Goal: Task Accomplishment & Management: Use online tool/utility

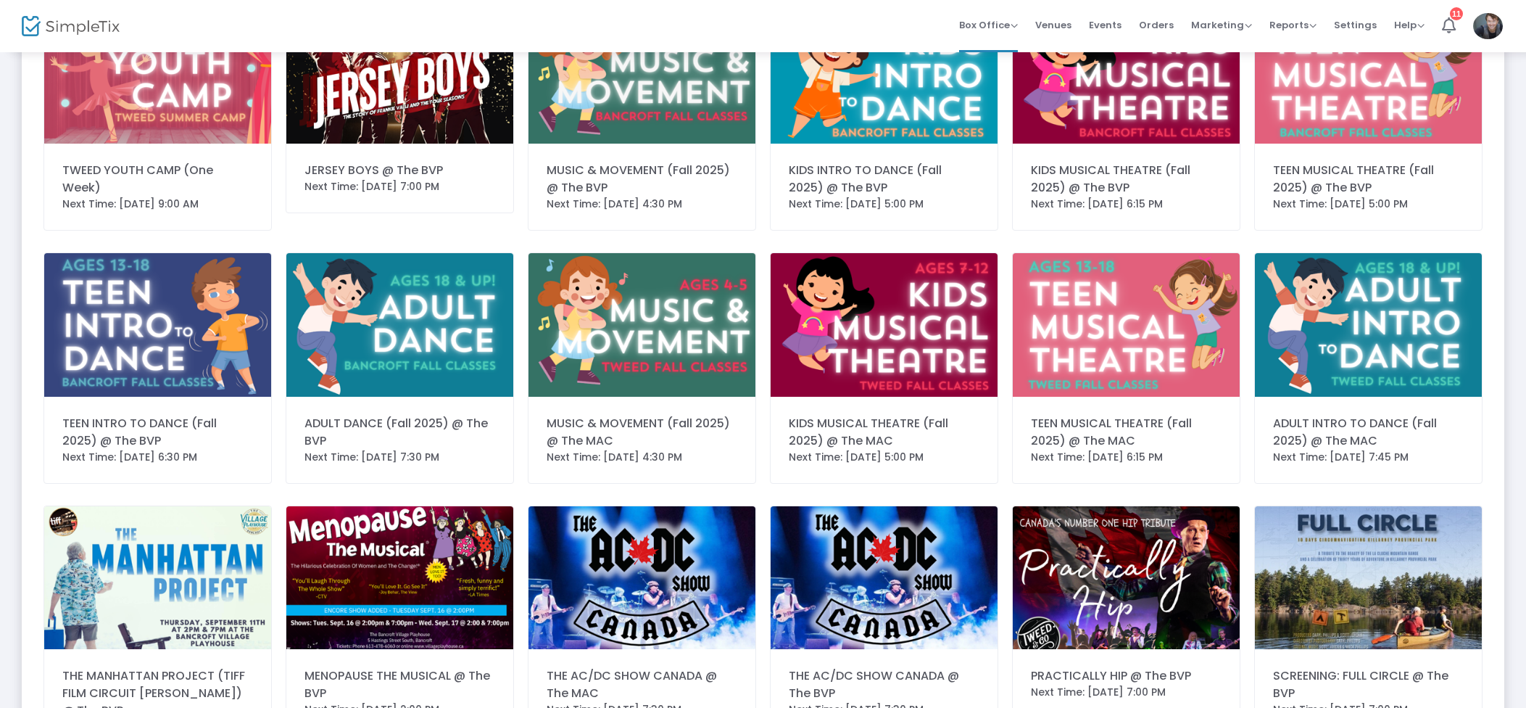
scroll to position [303, 0]
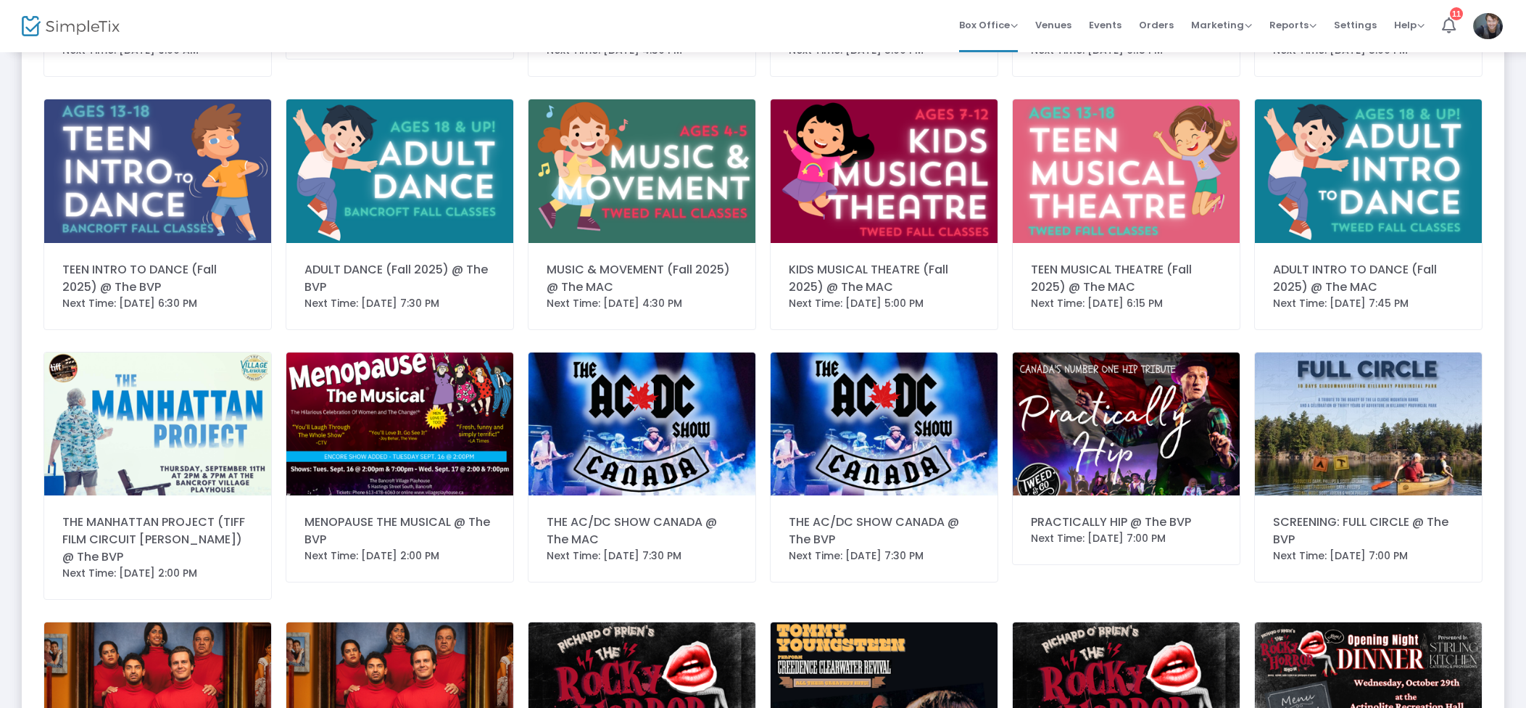
drag, startPoint x: 519, startPoint y: 415, endPoint x: 503, endPoint y: 420, distance: 16.7
click at [519, 415] on div "MENOPAUSE THE MUSICAL @ The BVP Next Time: 9/16/2025 2:00 PM" at bounding box center [399, 487] width 242 height 270
click at [485, 423] on img at bounding box center [399, 423] width 227 height 143
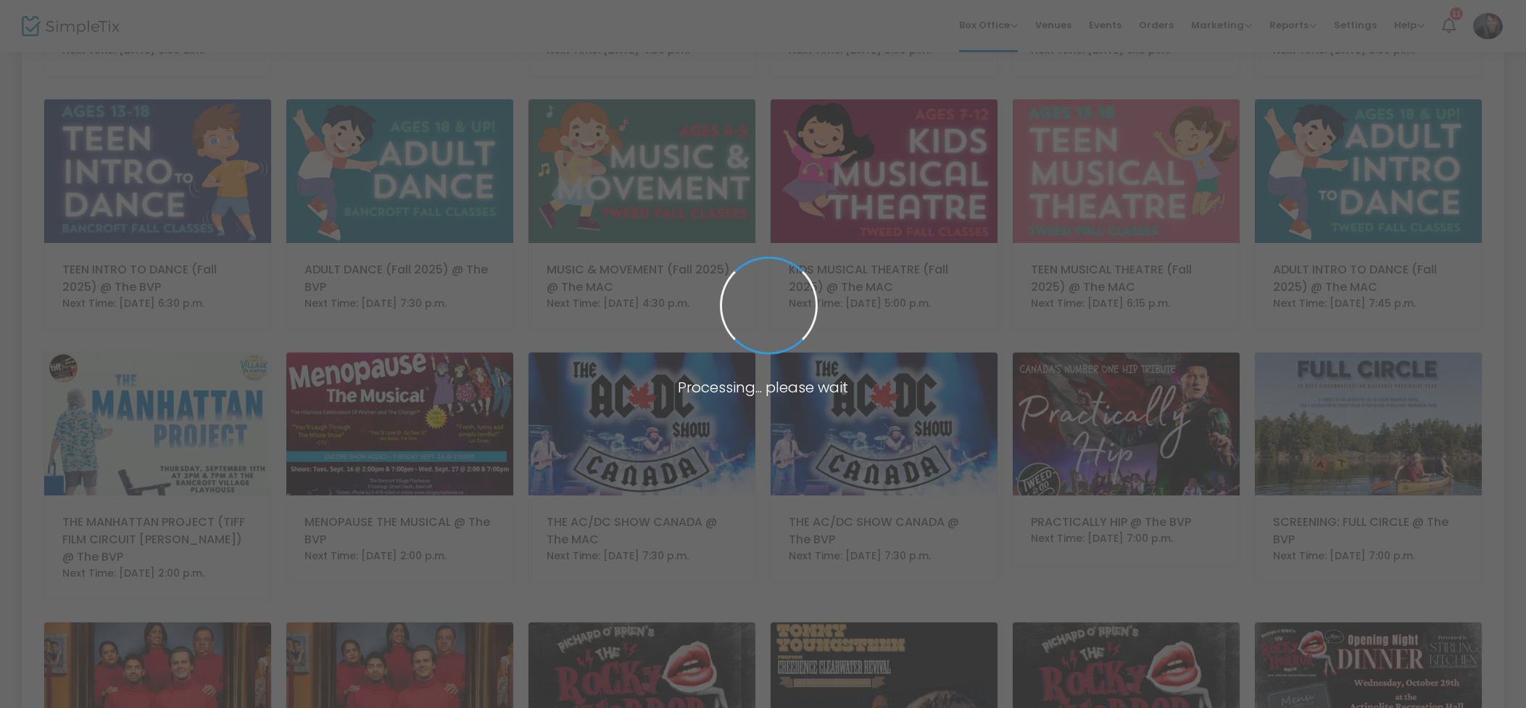
scroll to position [0, 0]
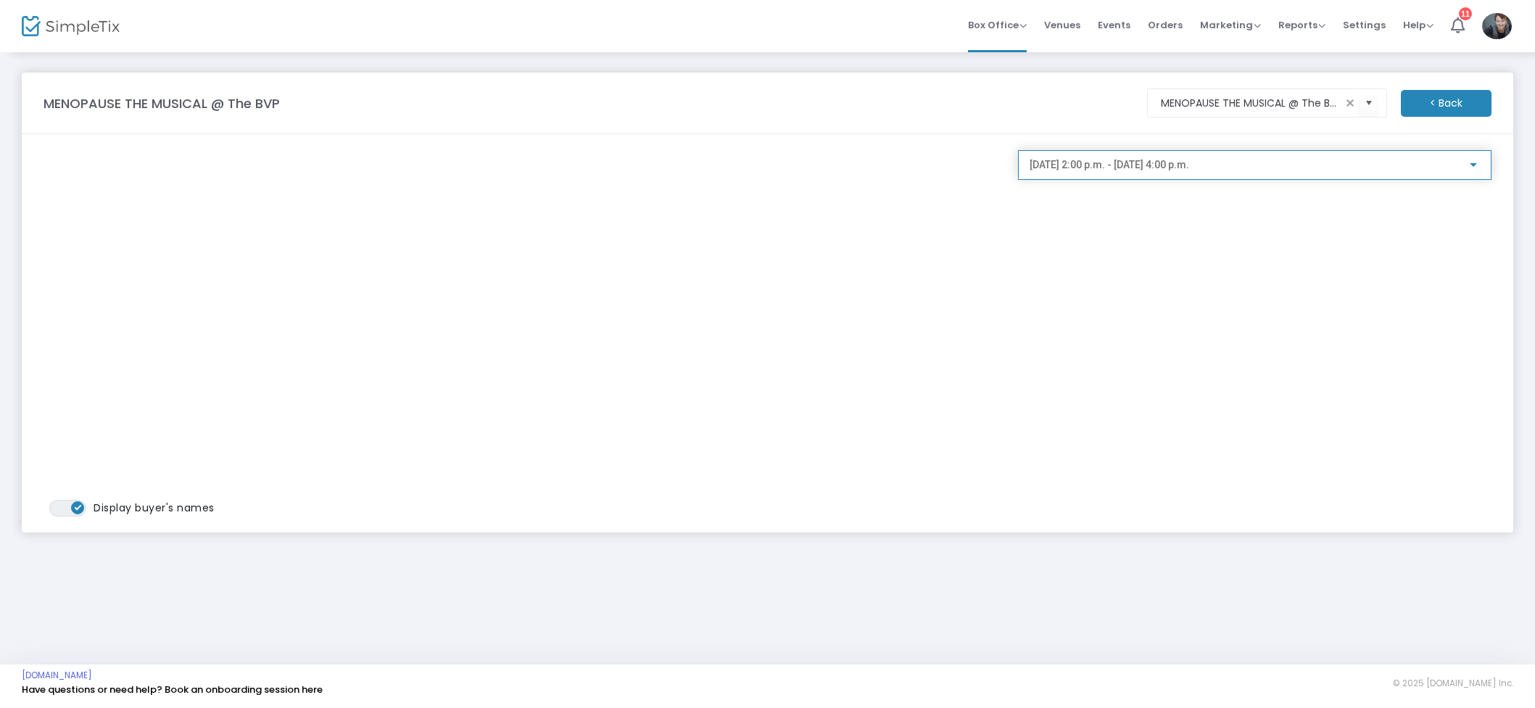
click at [1189, 160] on span "2025-09-16 @ 2:00 p.m. - 2025-09-16 @ 4:00 p.m." at bounding box center [1108, 165] width 159 height 12
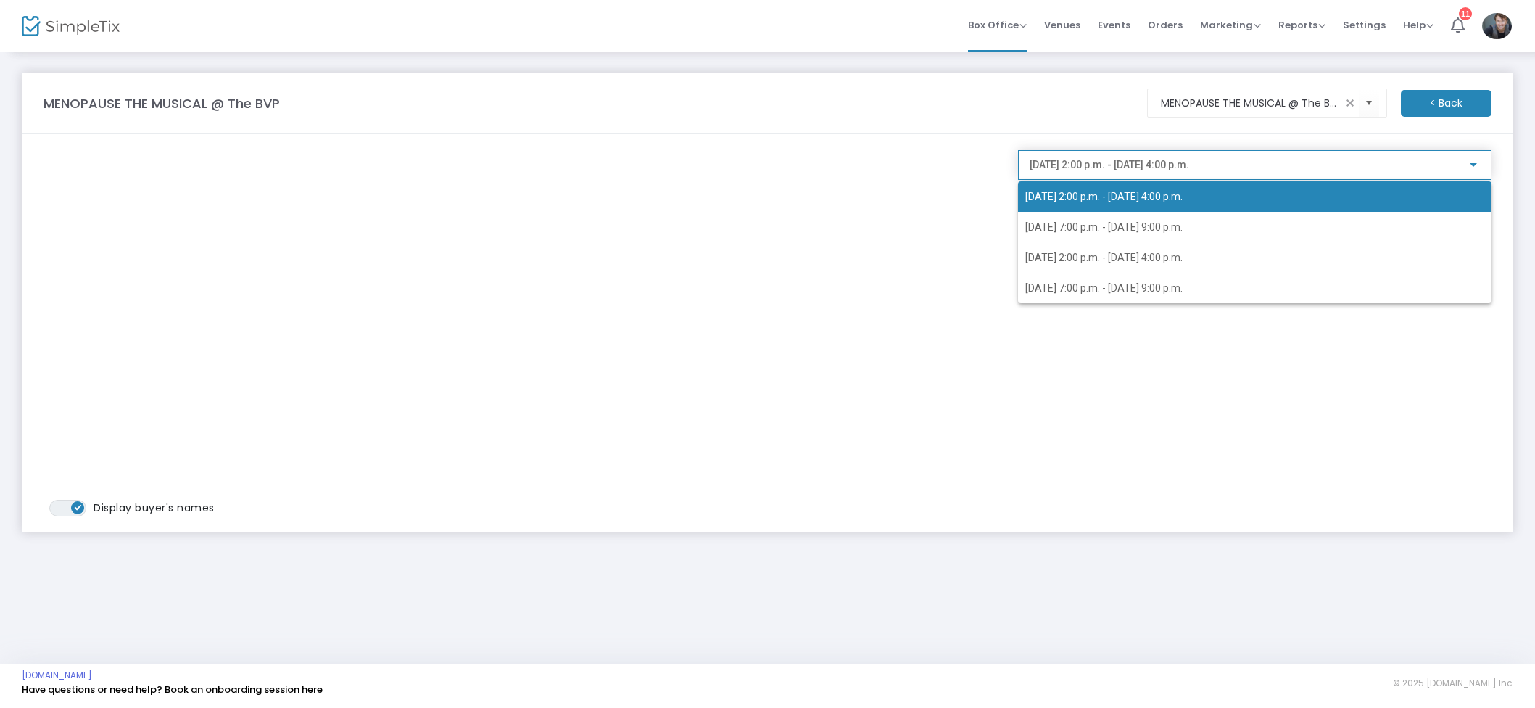
click at [1153, 167] on div "2025-09-16 @ 2:00 p.m. - 2025-09-16 @ 4:00 p.m. 2025-09-16 @ 7:00 p.m. - 2025-0…" at bounding box center [1243, 231] width 450 height 144
click at [1007, 16] on div at bounding box center [767, 354] width 1535 height 708
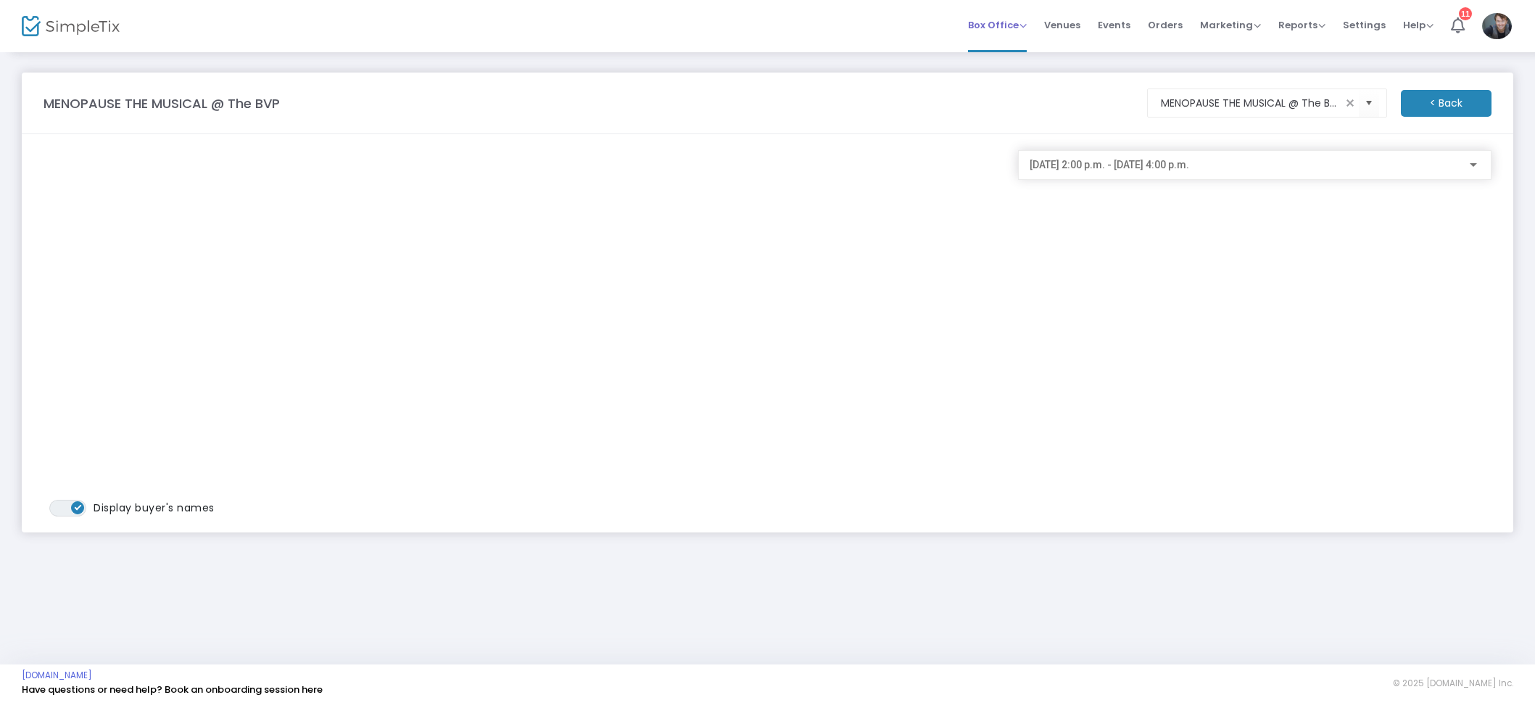
click at [1004, 21] on span "Box Office" at bounding box center [997, 25] width 59 height 14
click at [1016, 48] on li "Sell Tickets" at bounding box center [1020, 49] width 104 height 28
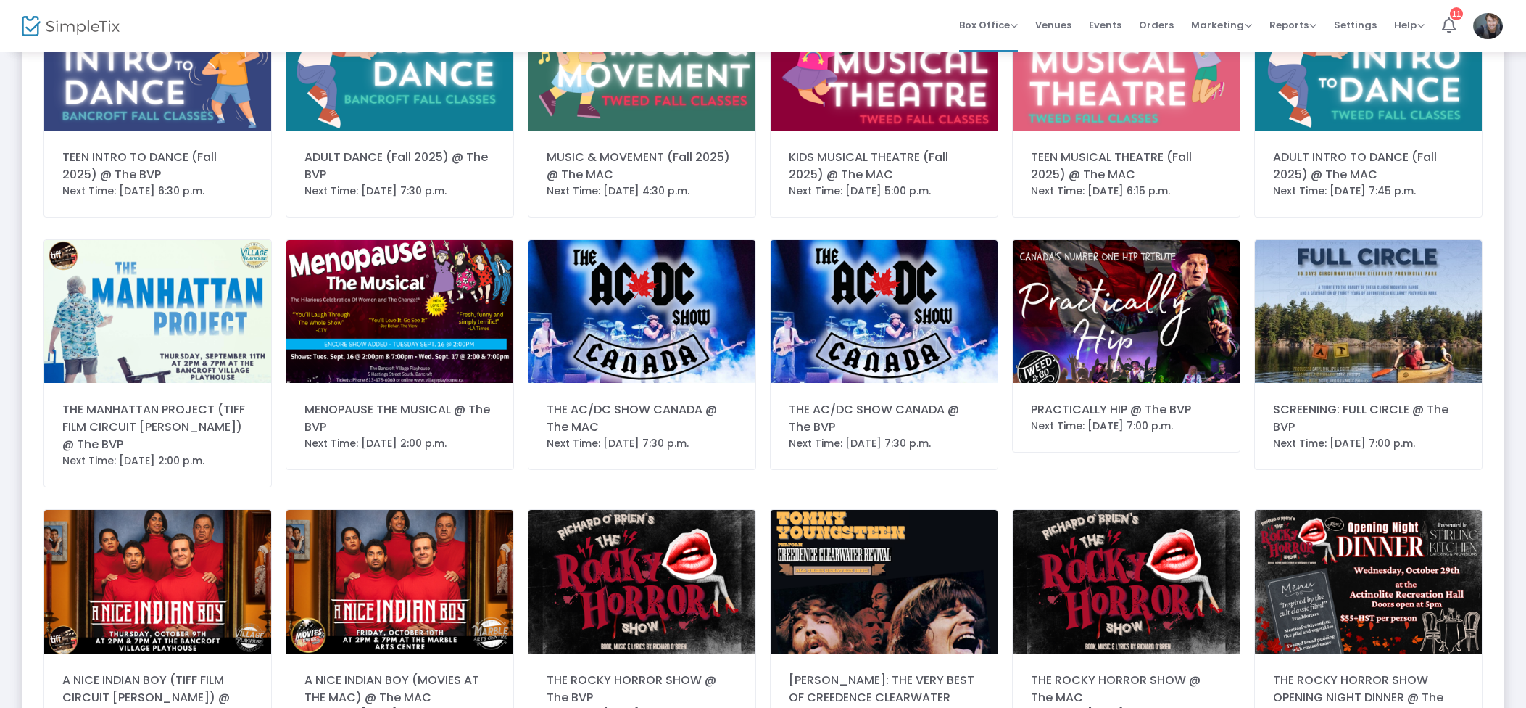
scroll to position [348, 0]
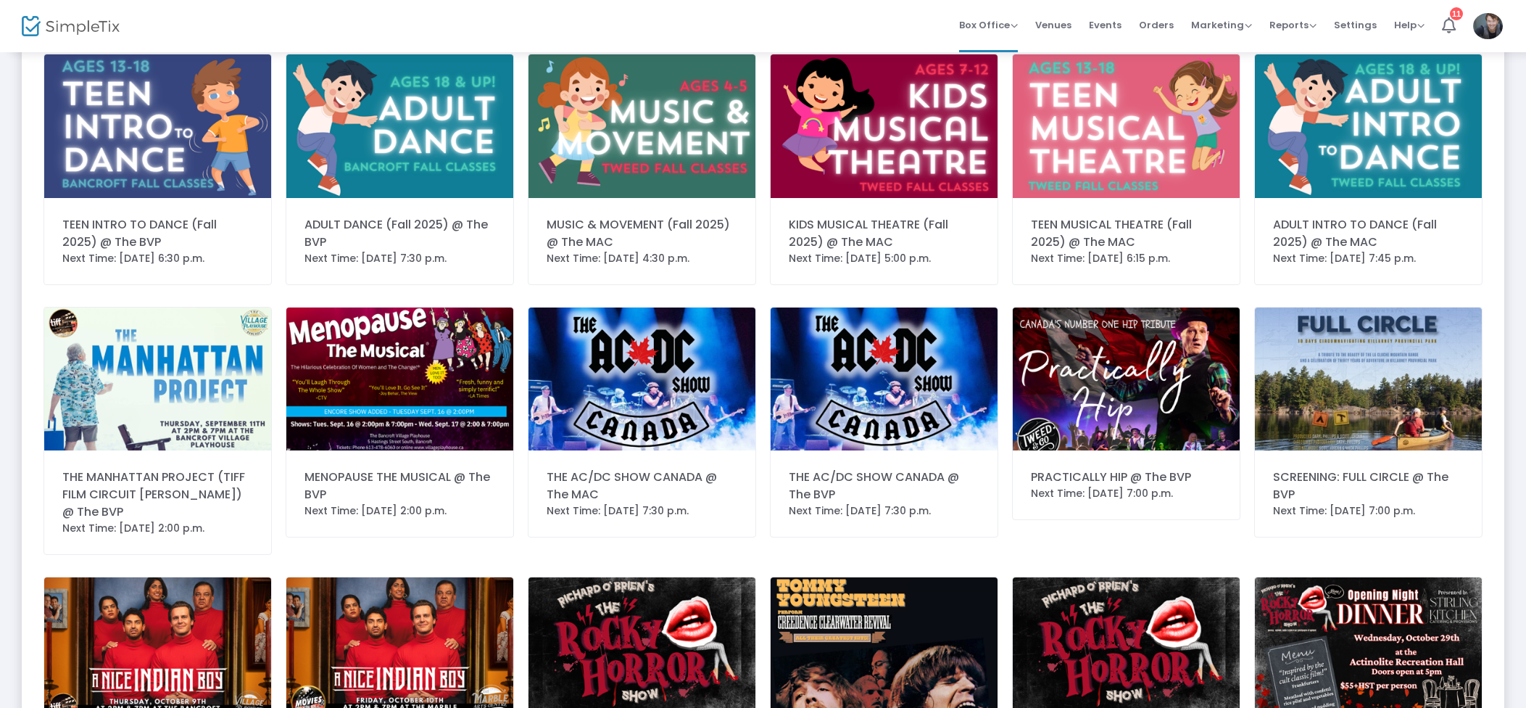
click at [821, 432] on img at bounding box center [884, 378] width 227 height 143
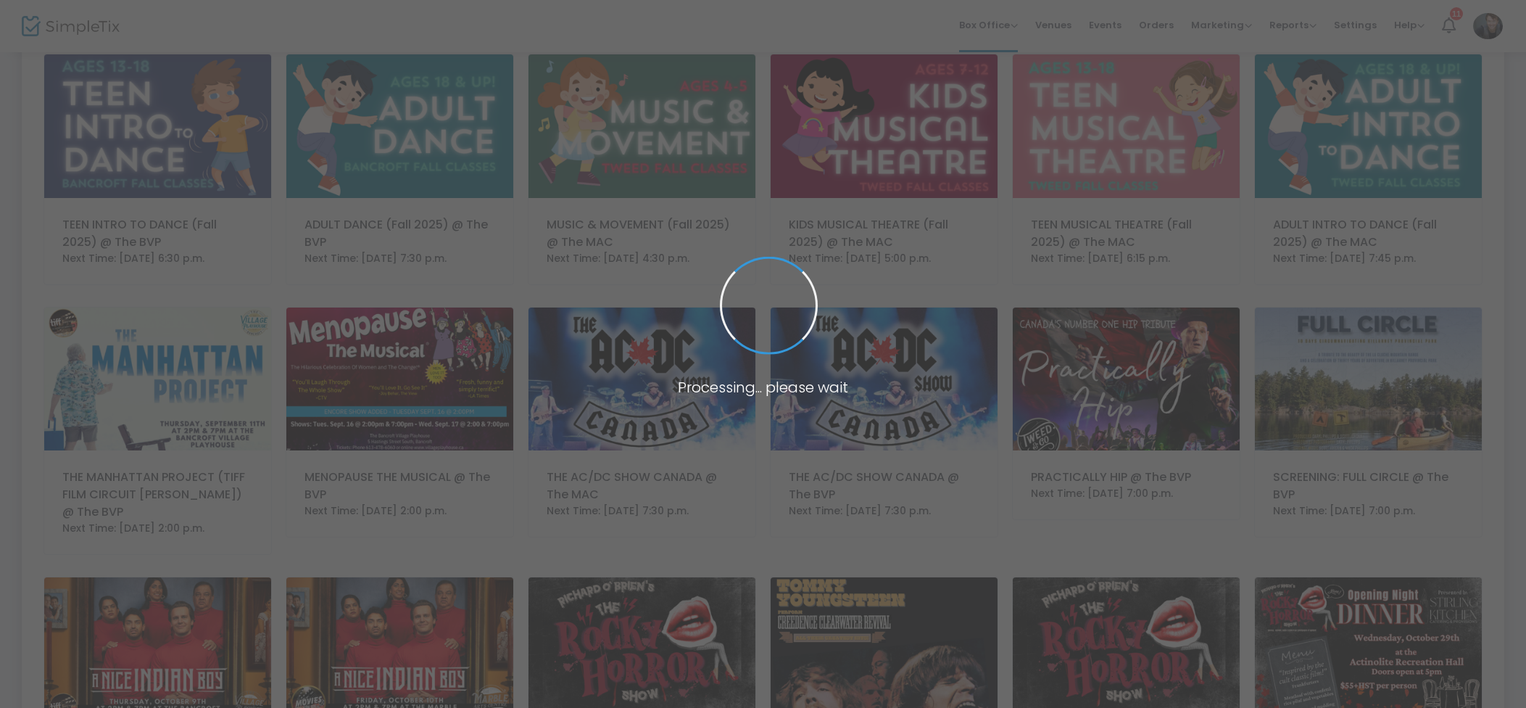
scroll to position [0, 0]
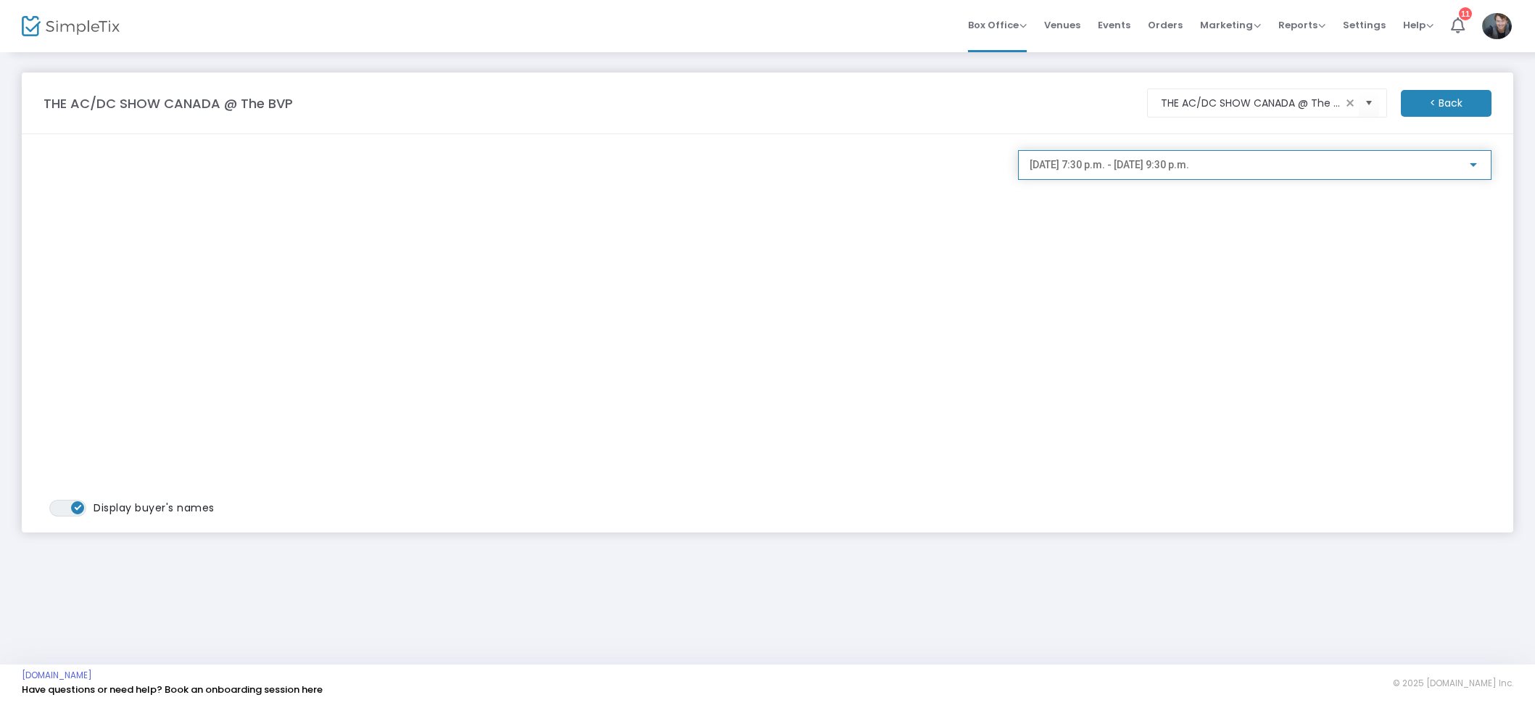
click at [1189, 166] on span "2025-09-19 @ 7:30 p.m. - 2025-09-19 @ 9:30 p.m." at bounding box center [1108, 165] width 159 height 12
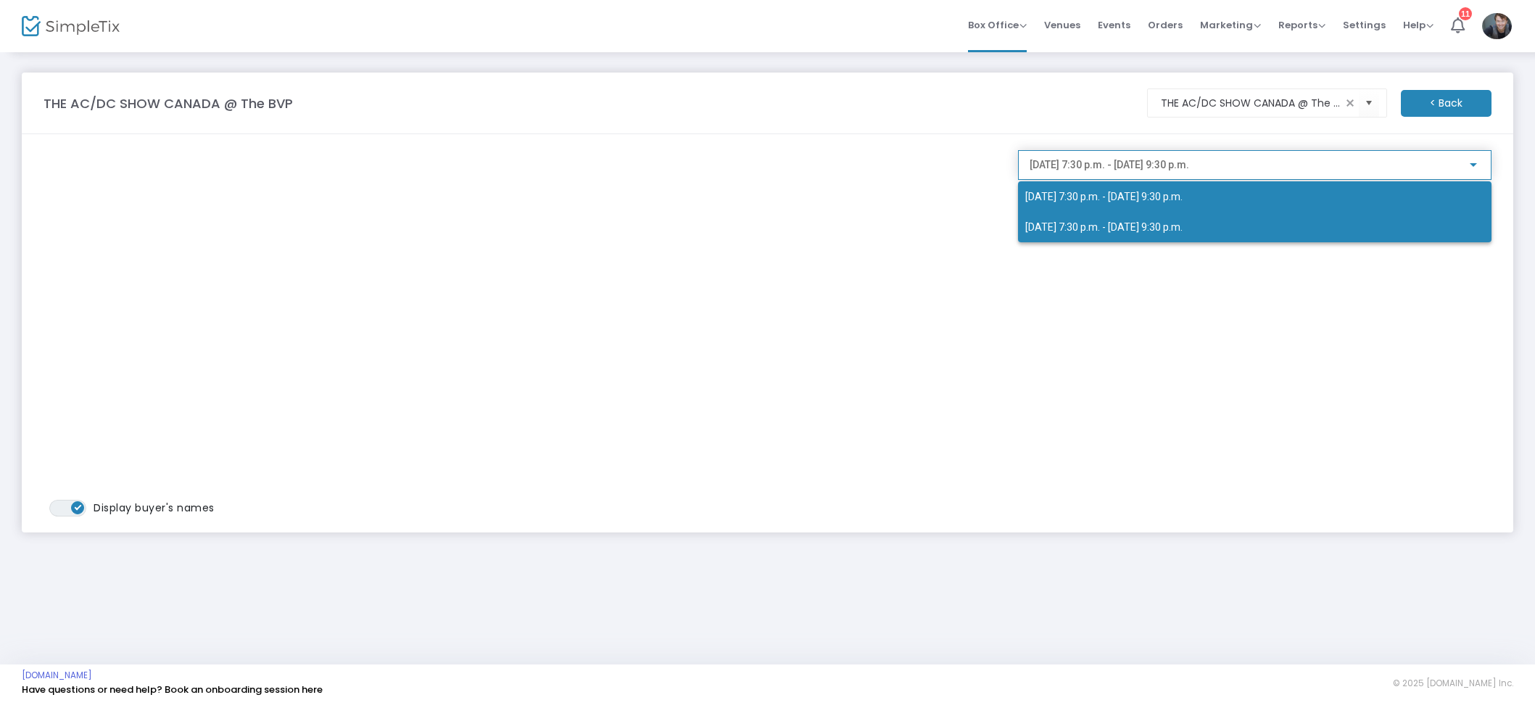
click at [1161, 218] on span "2025-09-20 @ 7:30 p.m. - 2025-09-20 @ 9:30 p.m." at bounding box center [1254, 227] width 459 height 30
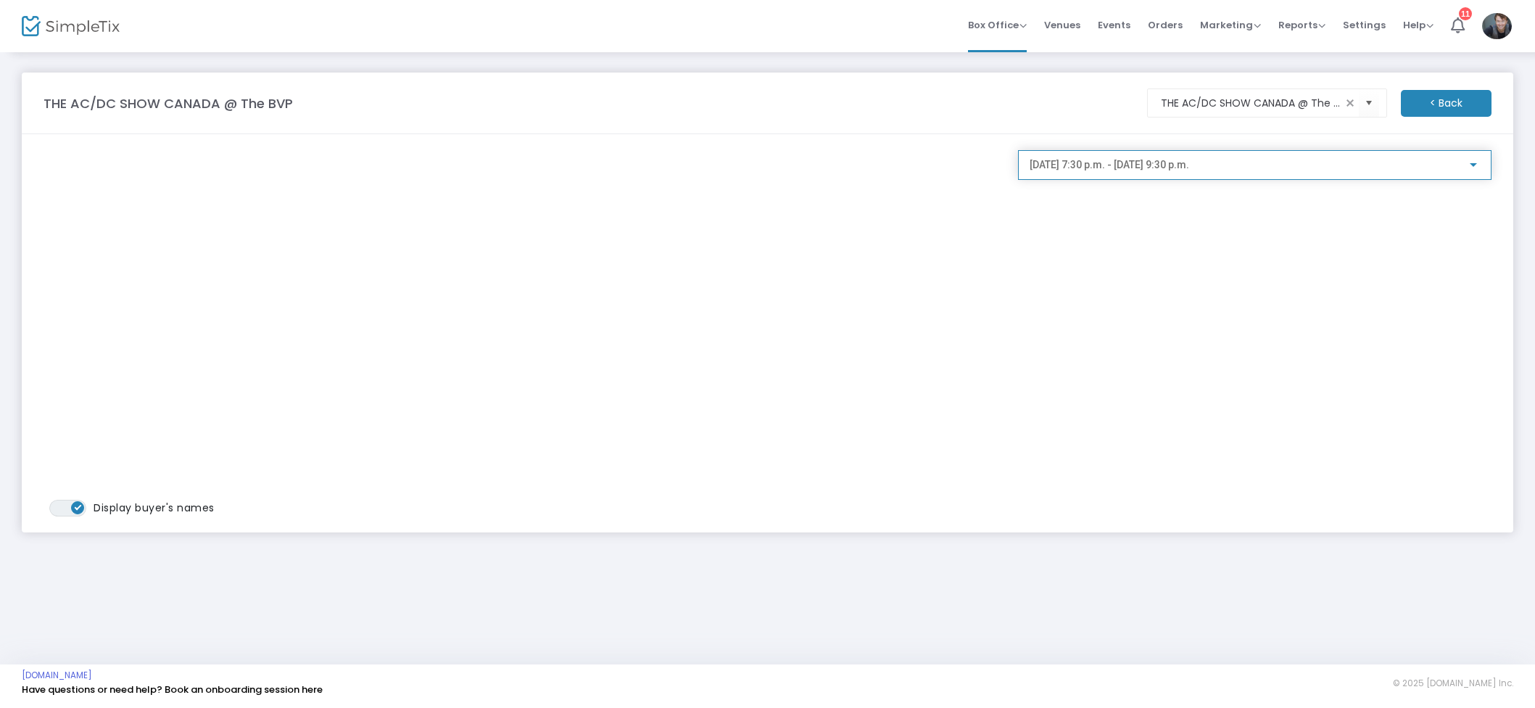
click at [1189, 161] on span "2025-09-20 @ 7:30 p.m. - 2025-09-20 @ 9:30 p.m." at bounding box center [1108, 165] width 159 height 12
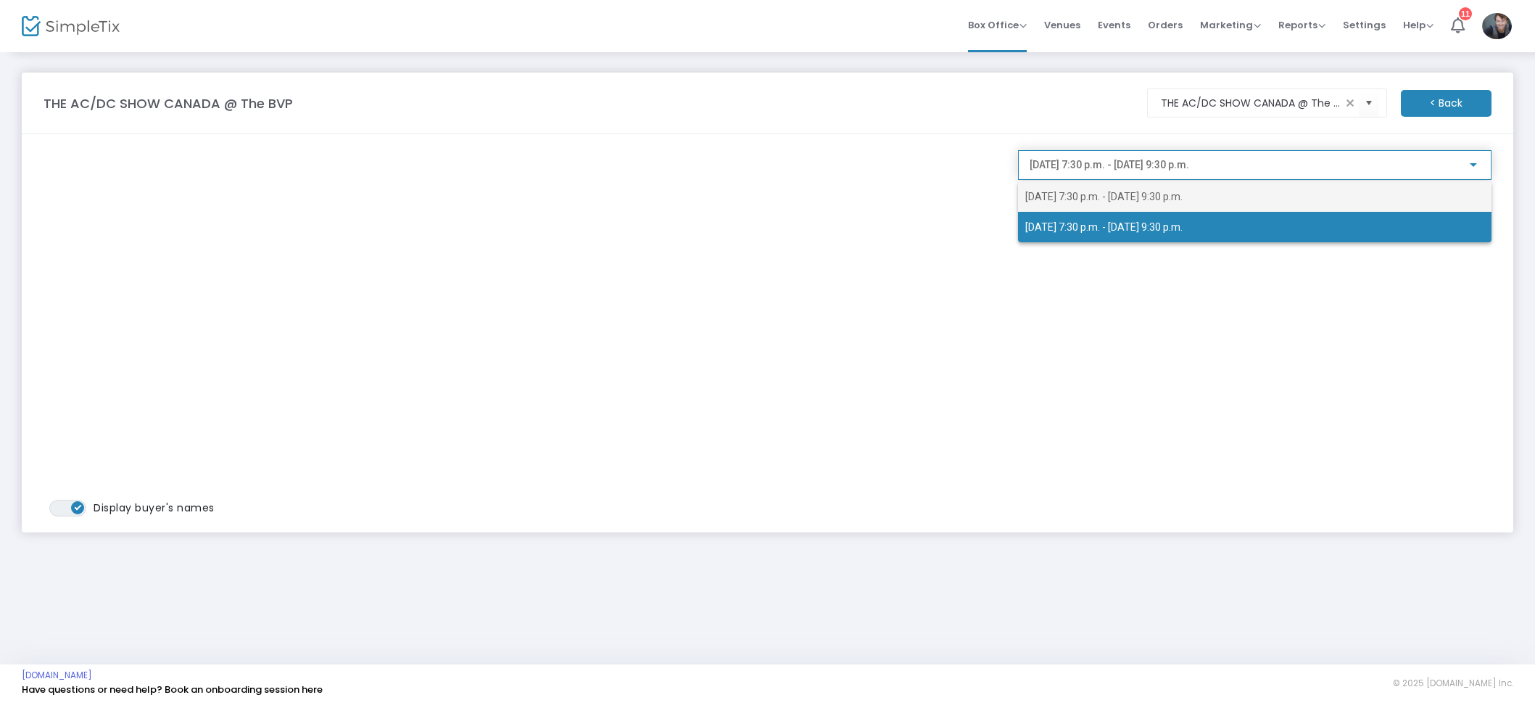
click at [1180, 197] on span "2025-09-19 @ 7:30 p.m. - 2025-09-19 @ 9:30 p.m." at bounding box center [1103, 197] width 157 height 12
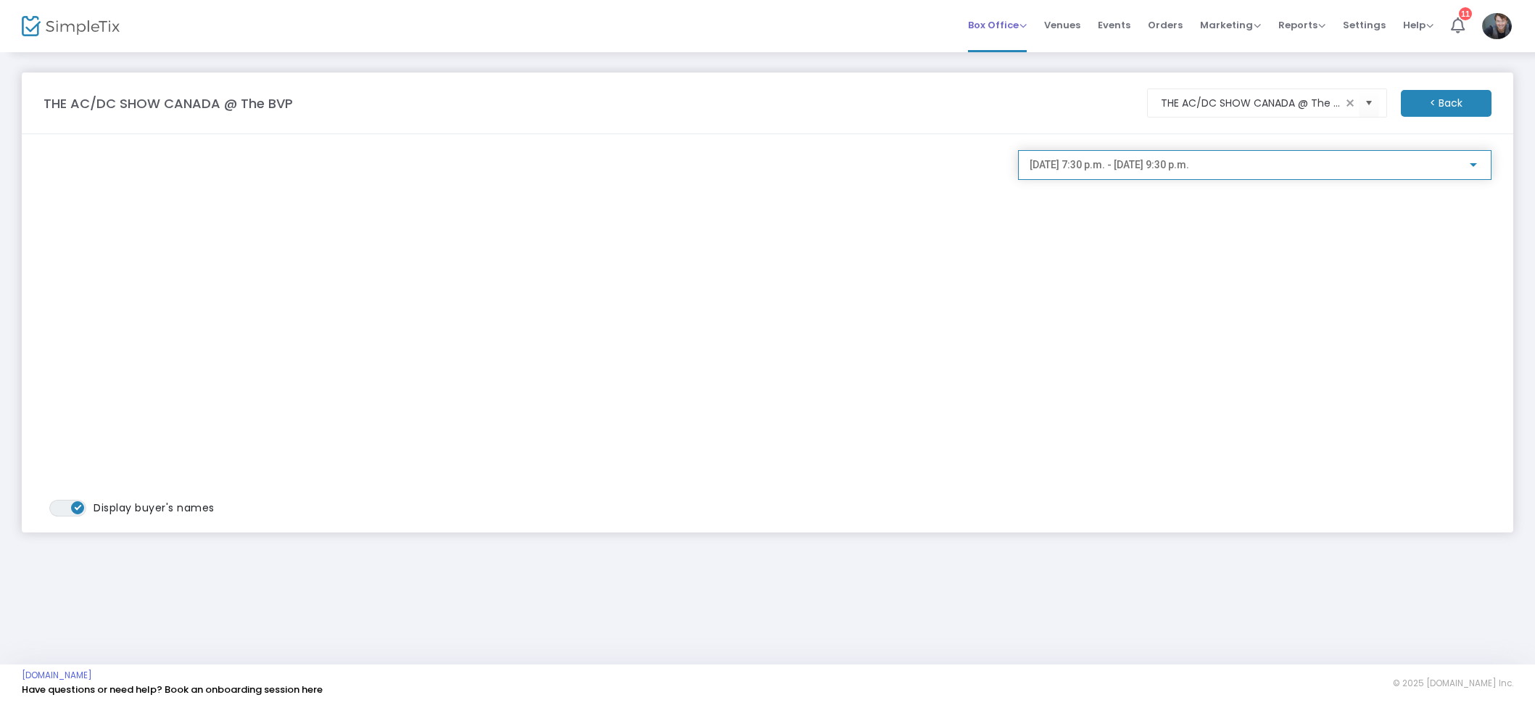
click at [1012, 36] on span "Box Office Sell Tickets Bookings Sell Season Pass" at bounding box center [997, 25] width 59 height 37
click at [1017, 21] on span "Box Office" at bounding box center [997, 25] width 59 height 14
click at [1021, 38] on li "Sell Tickets" at bounding box center [1020, 49] width 104 height 28
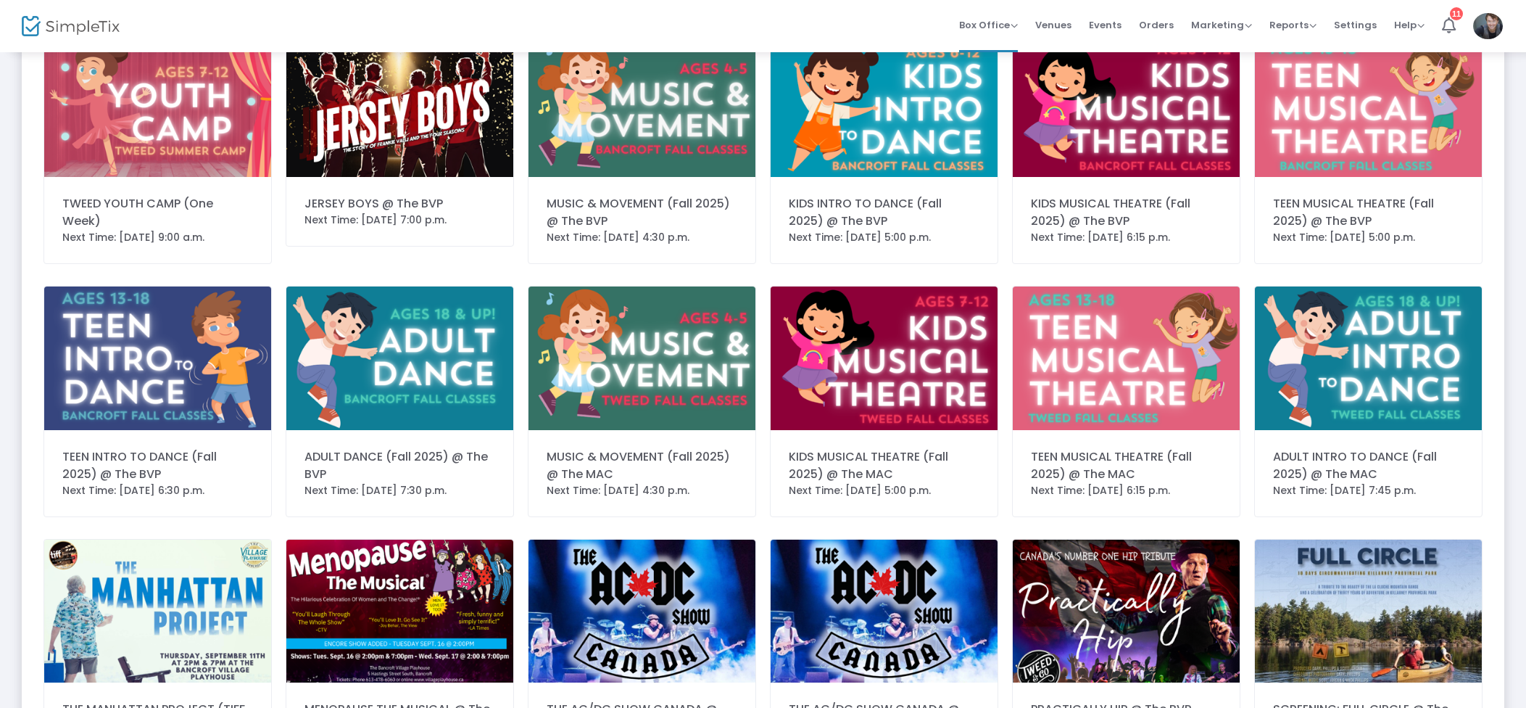
scroll to position [621, 0]
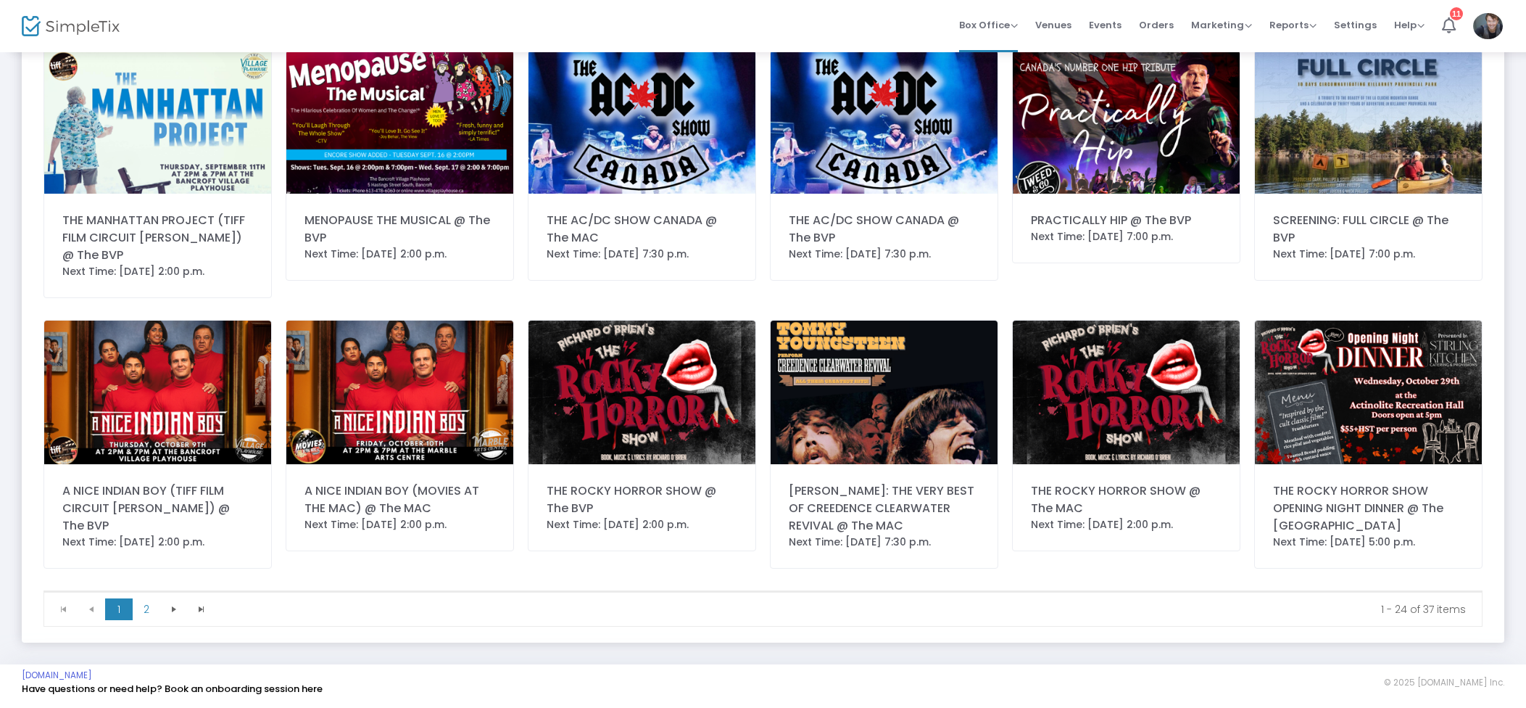
click at [1102, 391] on img at bounding box center [1126, 391] width 227 height 143
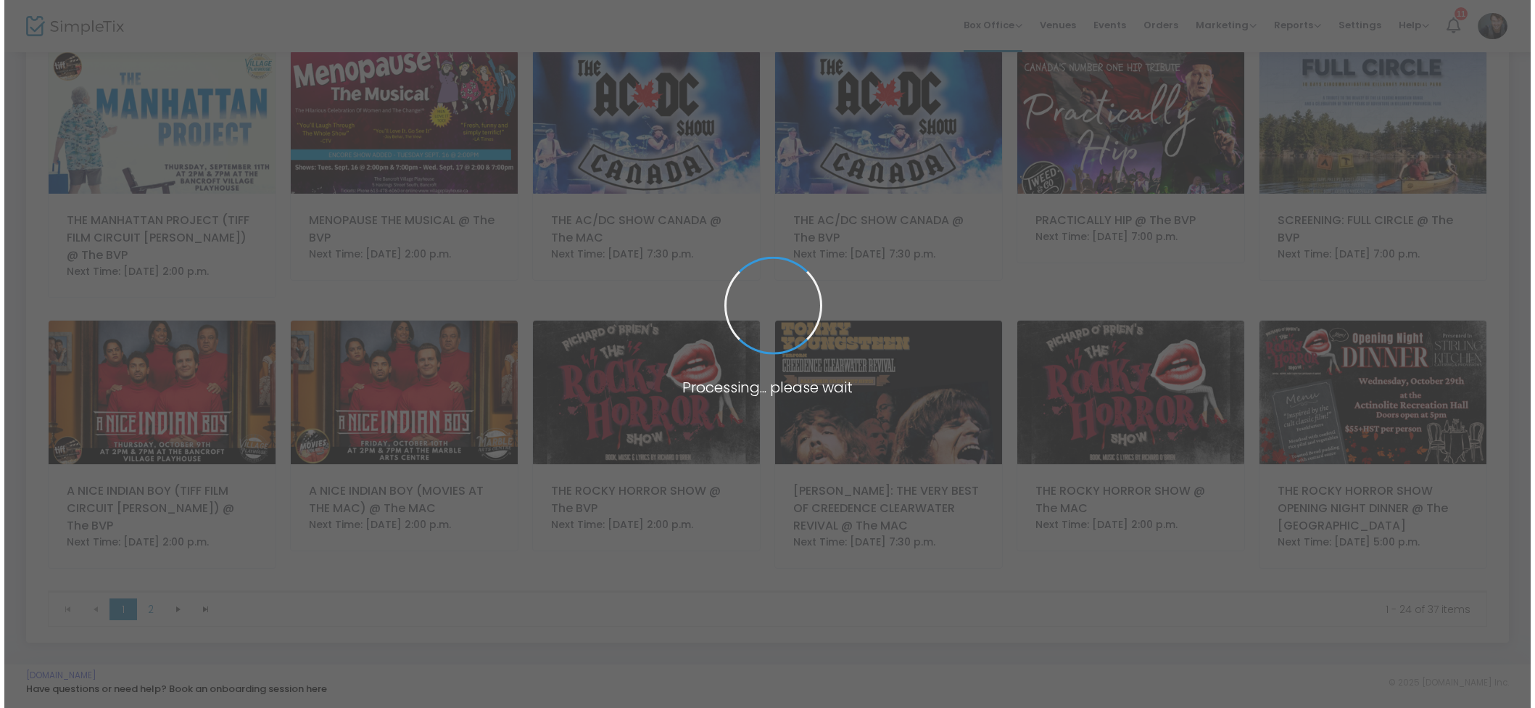
scroll to position [0, 0]
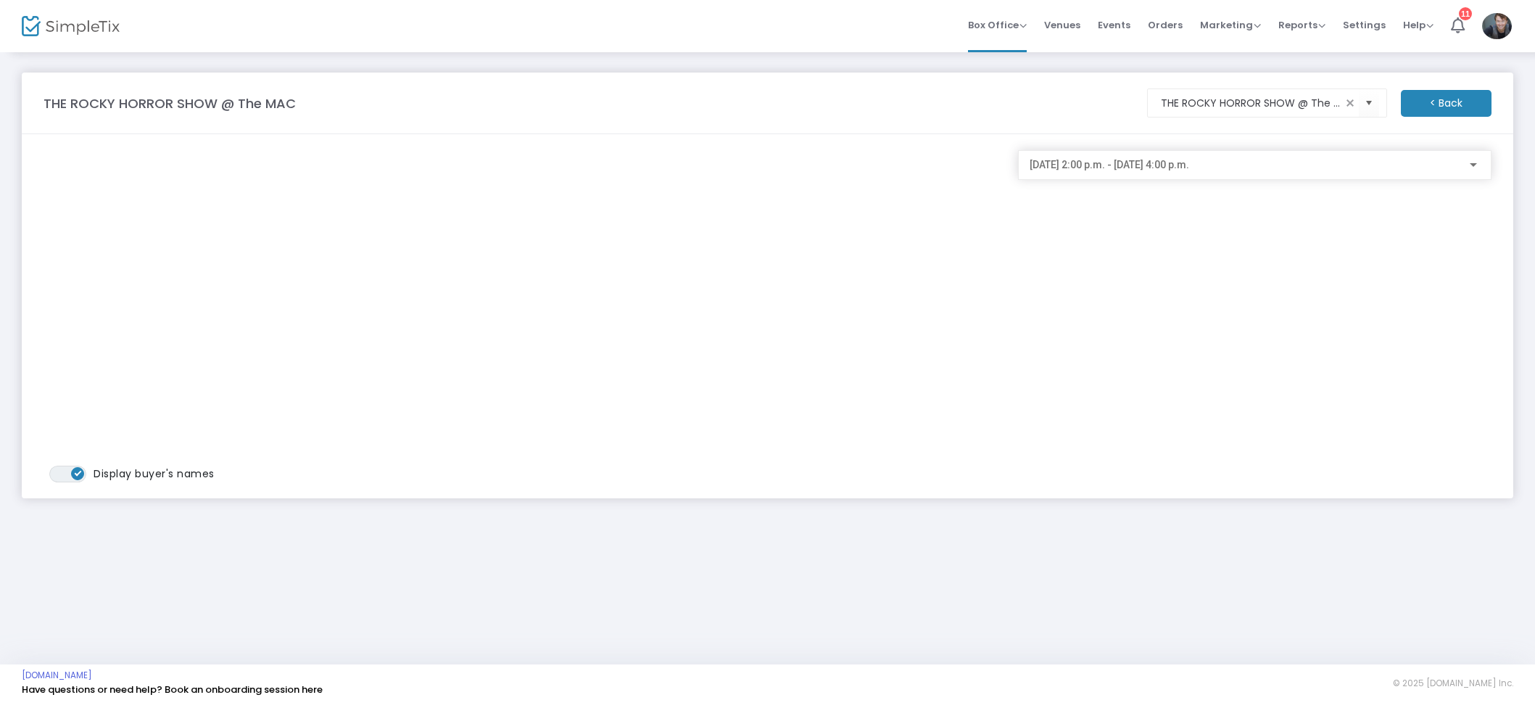
click at [1189, 165] on span "2025-10-29 @ 2:00 p.m. - 2025-10-29 @ 4:00 p.m." at bounding box center [1108, 165] width 159 height 12
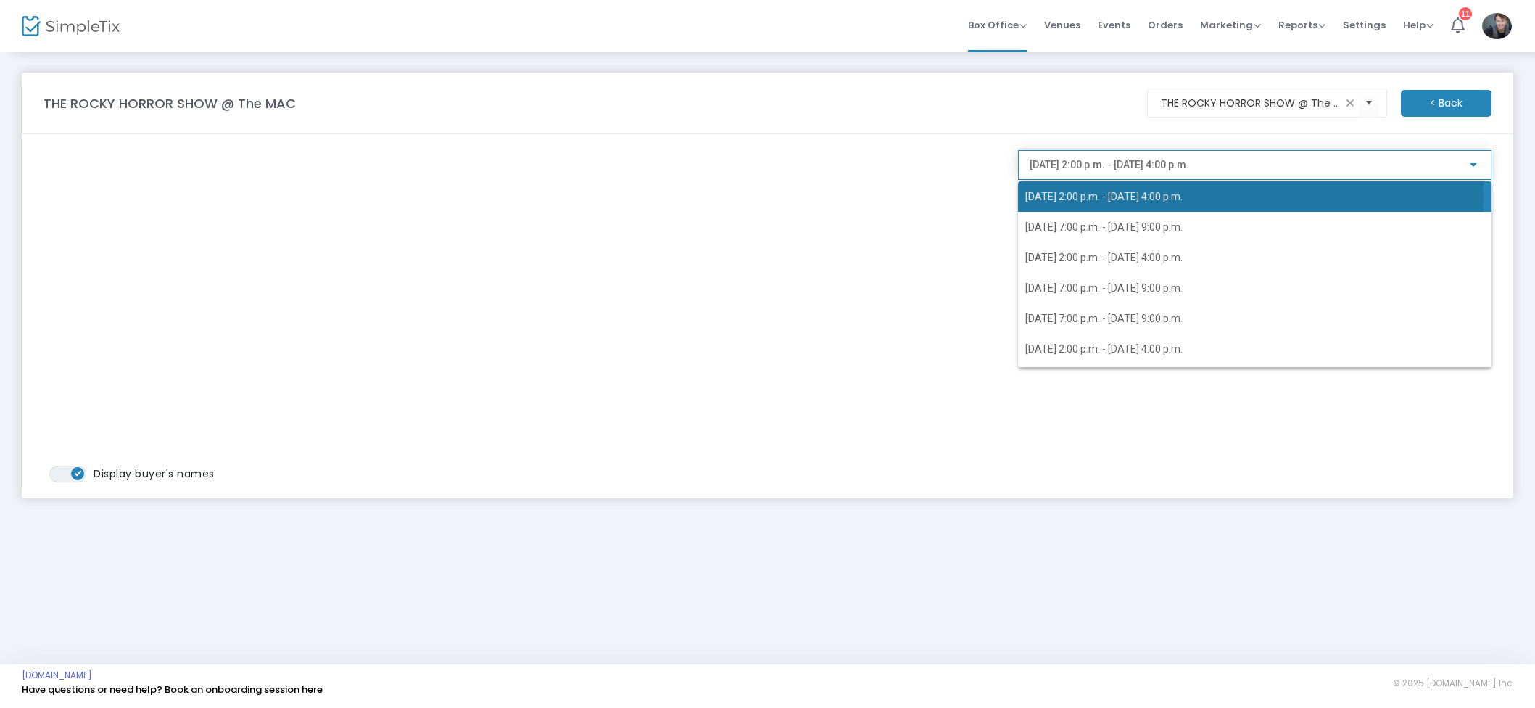
click at [1177, 196] on span "2025-10-29 @ 2:00 p.m. - 2025-10-29 @ 4:00 p.m." at bounding box center [1103, 197] width 157 height 12
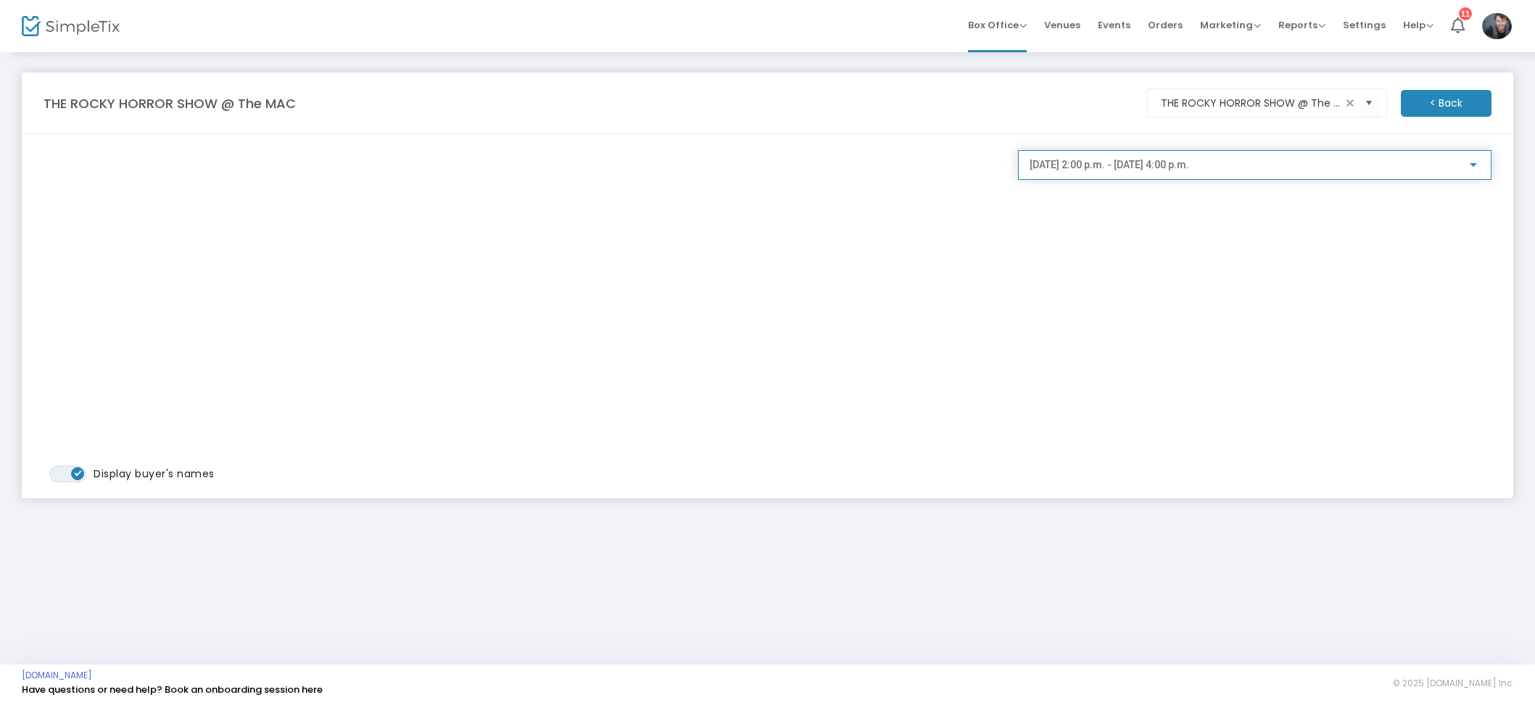
click at [1189, 168] on span "2025-10-29 @ 2:00 p.m. - 2025-10-29 @ 4:00 p.m." at bounding box center [1108, 165] width 159 height 12
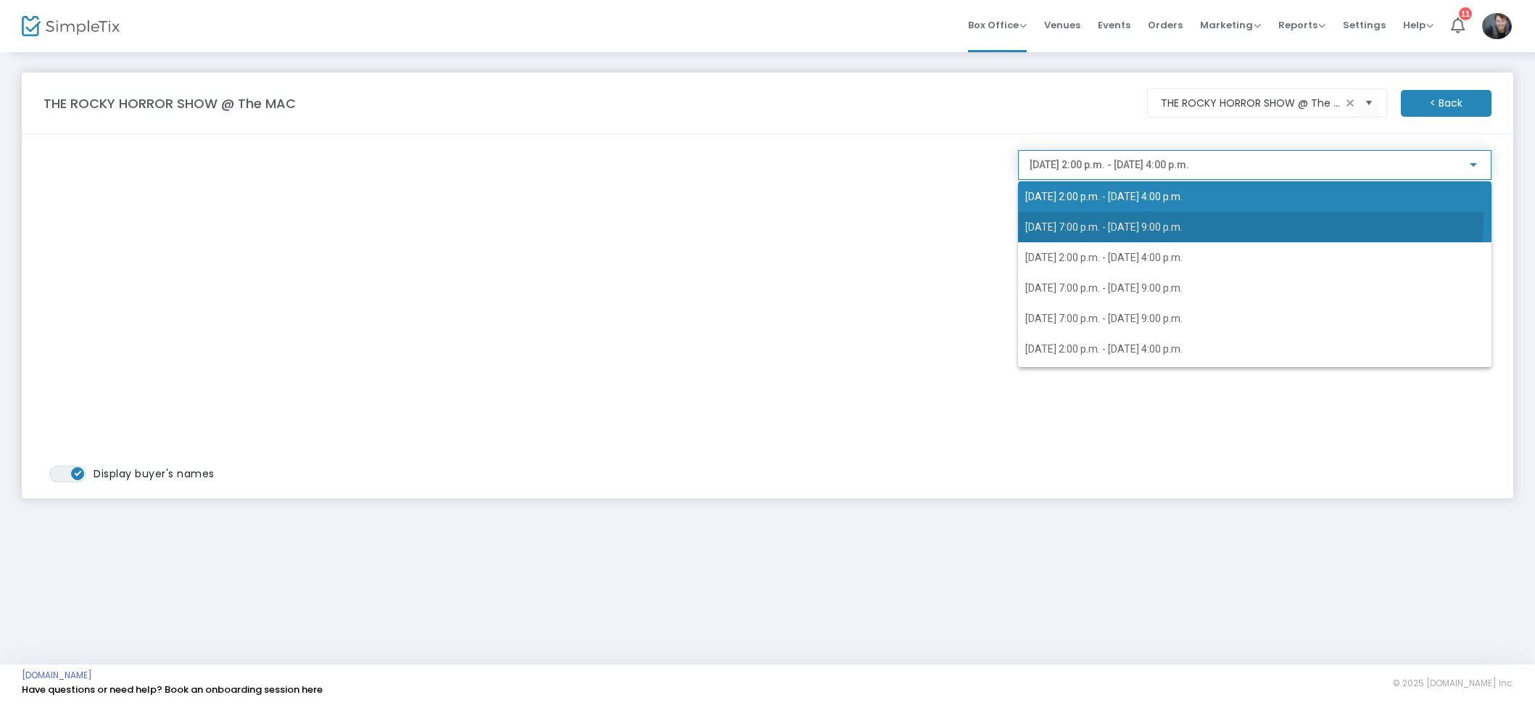
click at [1174, 217] on span "2025-10-29 @ 7:00 p.m. - 2025-10-29 @ 9:00 p.m." at bounding box center [1254, 227] width 459 height 30
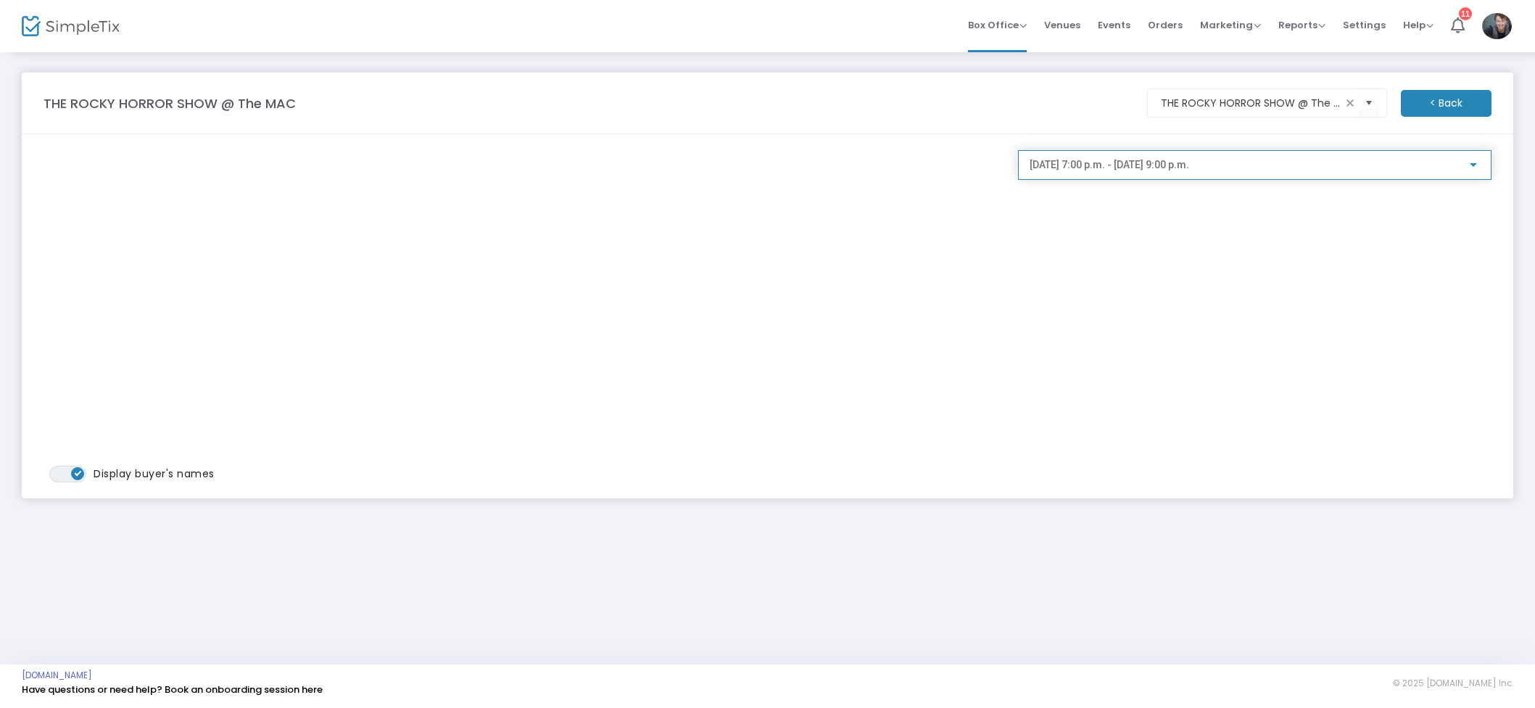
click at [1201, 171] on div "2025-10-29 @ 7:00 p.m. - 2025-10-29 @ 9:00 p.m." at bounding box center [1254, 161] width 450 height 27
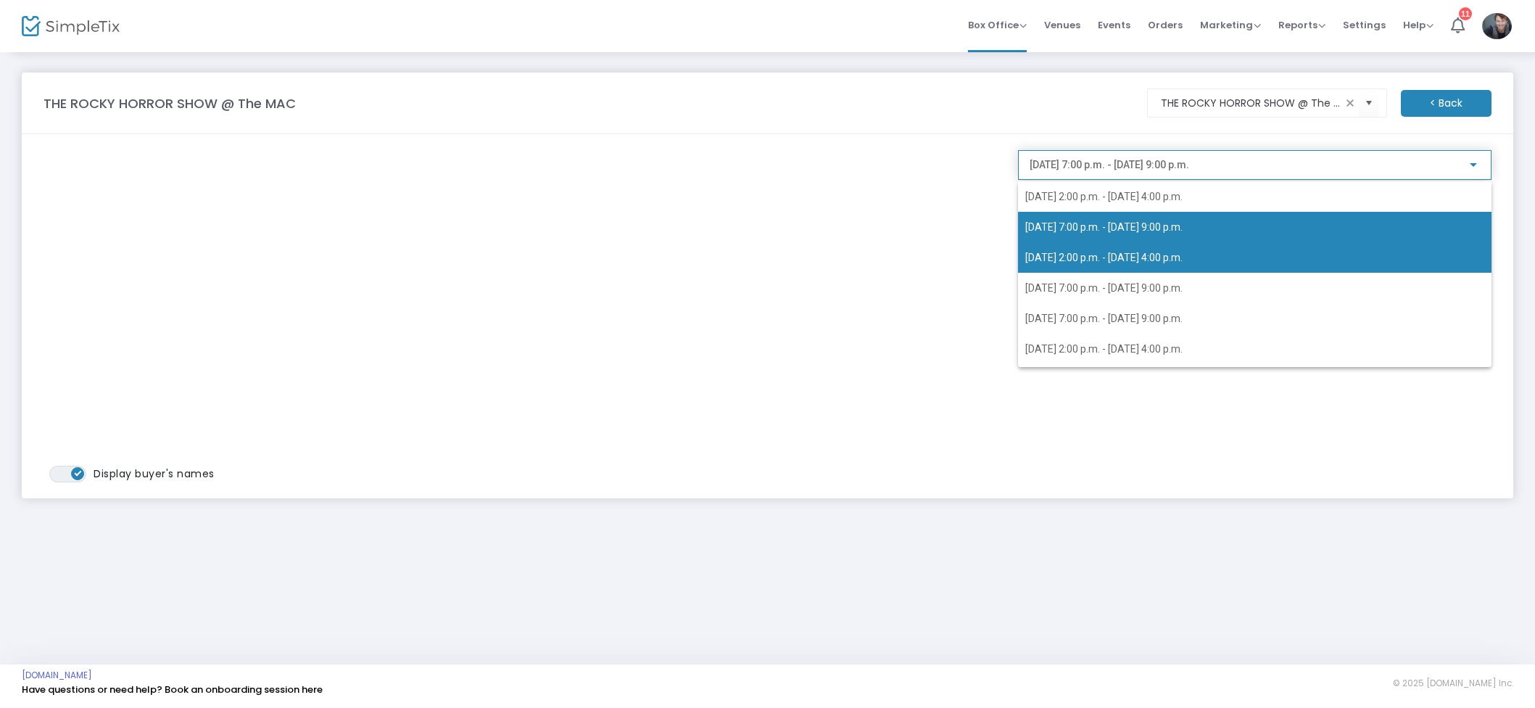
click at [1134, 260] on span "2025-10-30 @ 2:00 p.m. - 2025-10-30 @ 4:00 p.m." at bounding box center [1103, 258] width 157 height 12
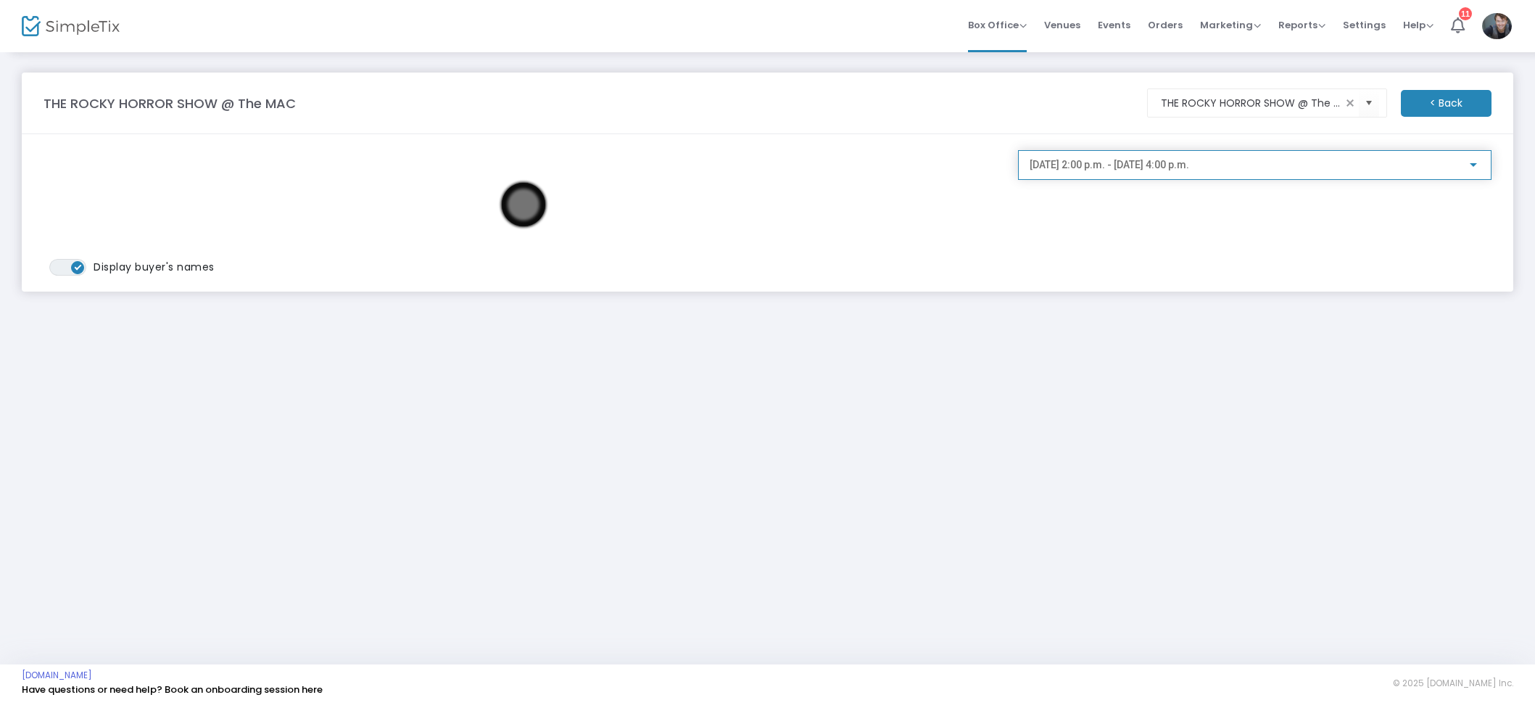
click at [1186, 170] on span "2025-10-30 @ 2:00 p.m. - 2025-10-30 @ 4:00 p.m." at bounding box center [1108, 165] width 159 height 12
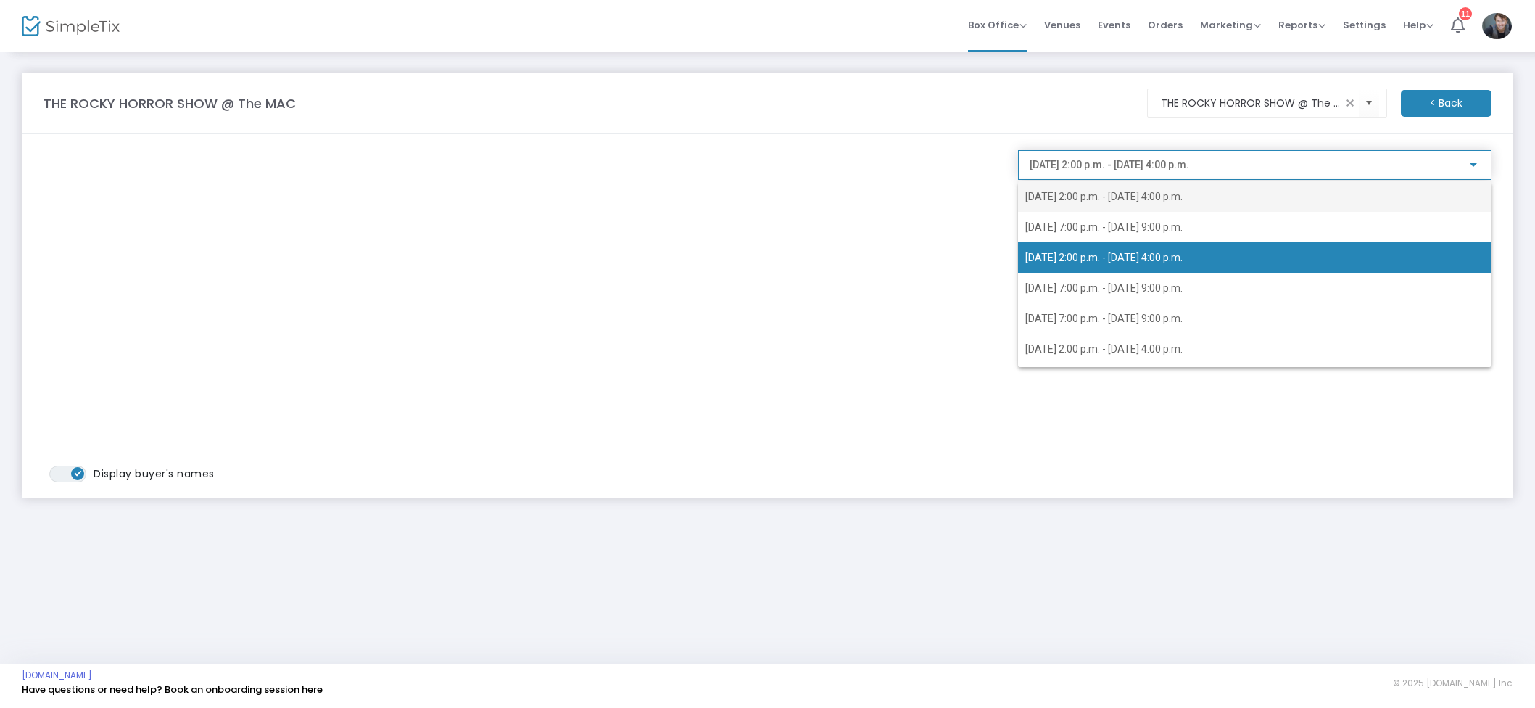
click at [1163, 196] on span "2025-10-29 @ 2:00 p.m. - 2025-10-29 @ 4:00 p.m." at bounding box center [1103, 197] width 157 height 12
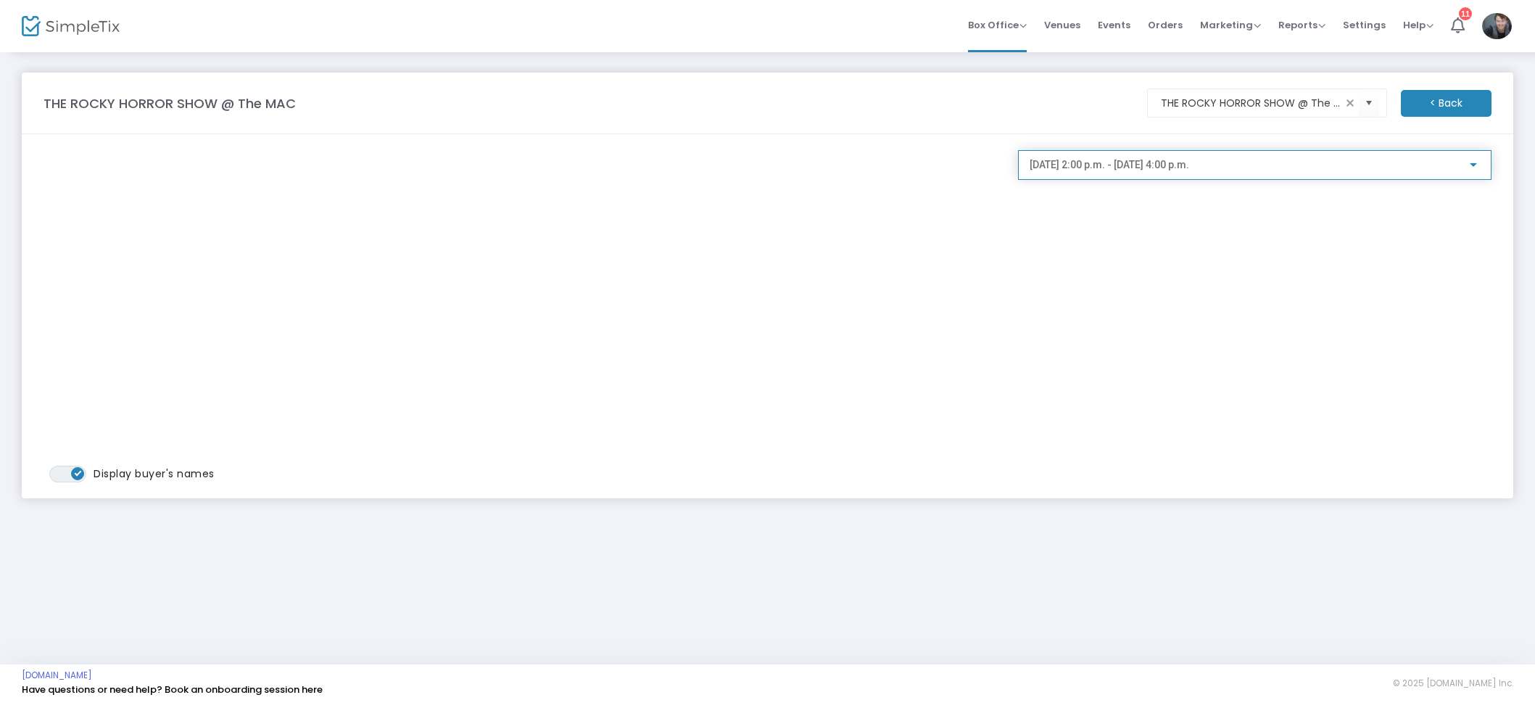
click at [1178, 162] on span "2025-10-29 @ 2:00 p.m. - 2025-10-29 @ 4:00 p.m." at bounding box center [1108, 165] width 159 height 12
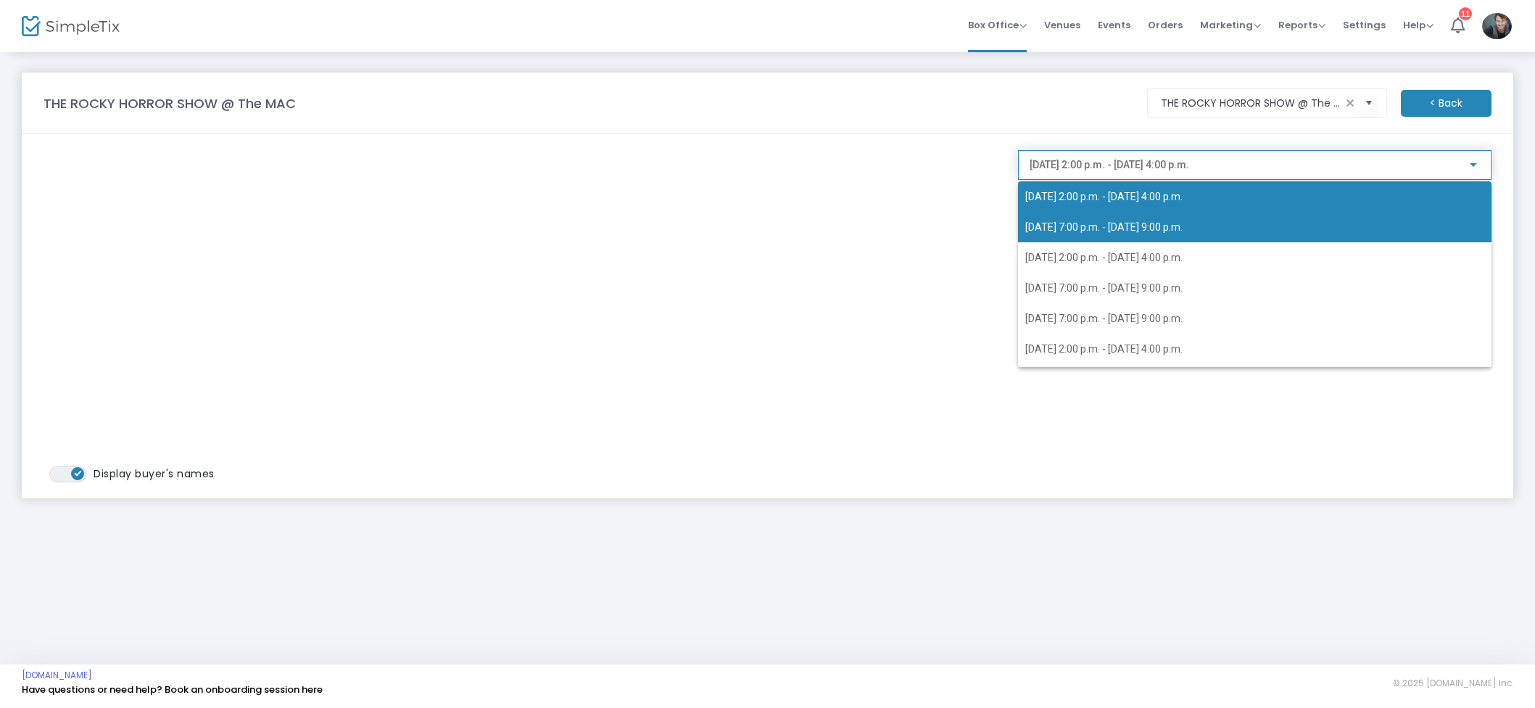
click at [1182, 227] on span "2025-10-29 @ 7:00 p.m. - 2025-10-29 @ 9:00 p.m." at bounding box center [1103, 227] width 157 height 12
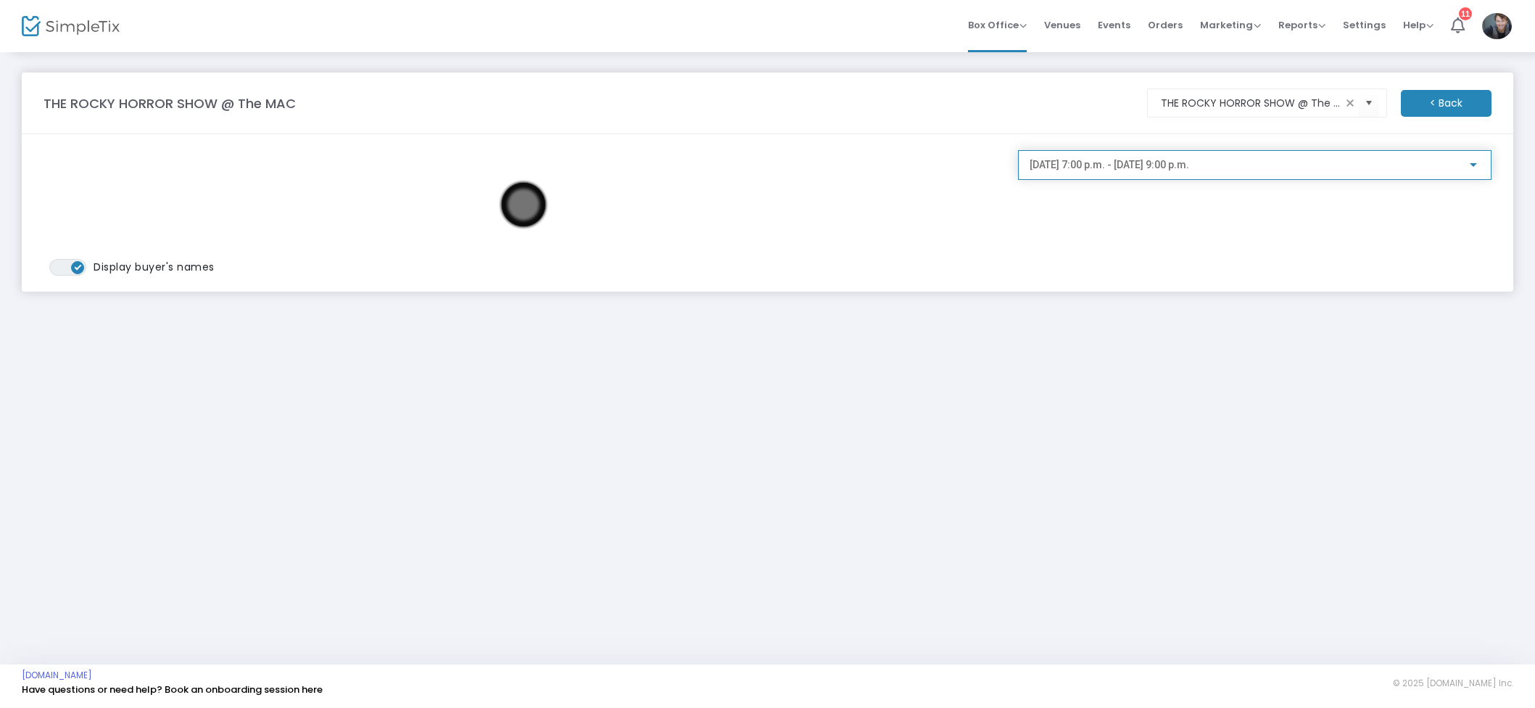
click at [1189, 168] on span "2025-10-29 @ 7:00 p.m. - 2025-10-29 @ 9:00 p.m." at bounding box center [1108, 165] width 159 height 12
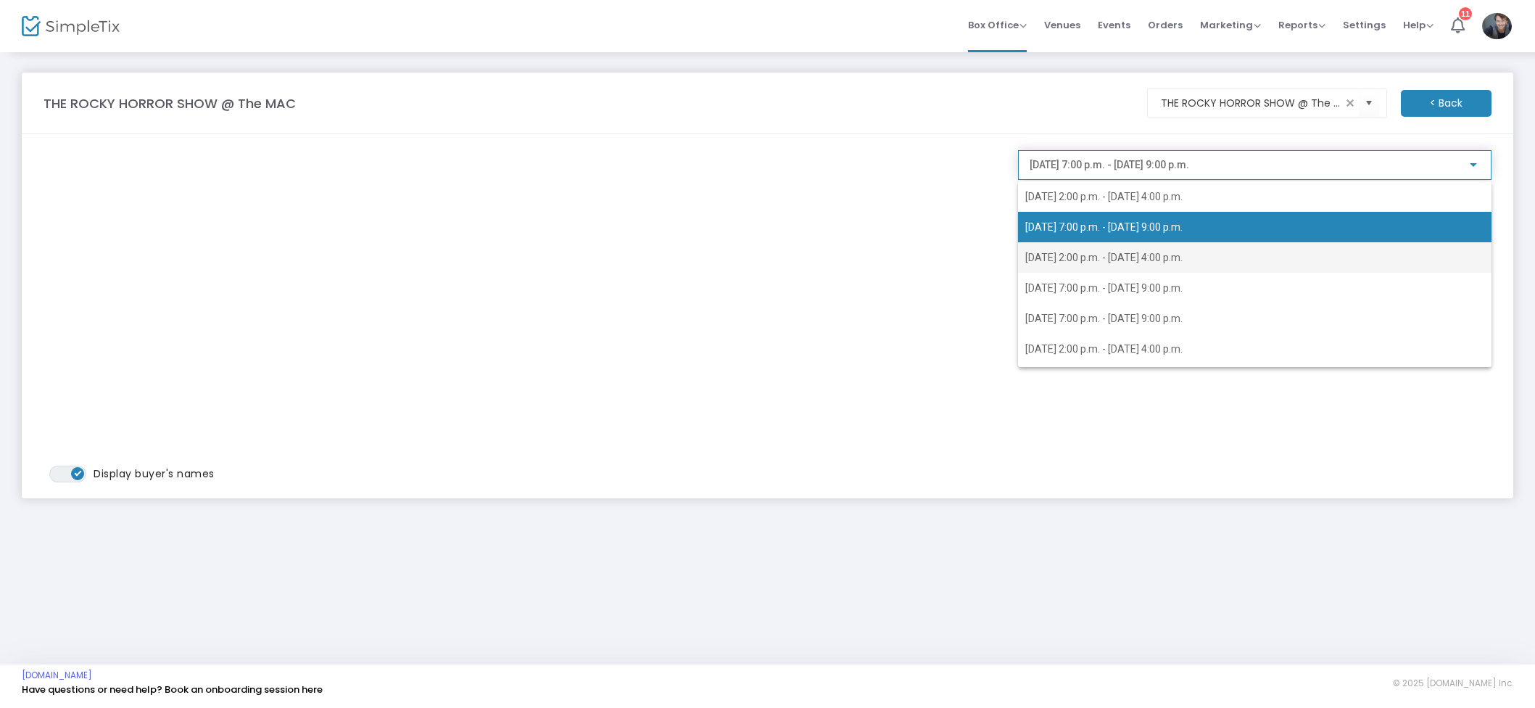
click at [1147, 252] on span "2025-10-30 @ 2:00 p.m. - 2025-10-30 @ 4:00 p.m." at bounding box center [1103, 258] width 157 height 12
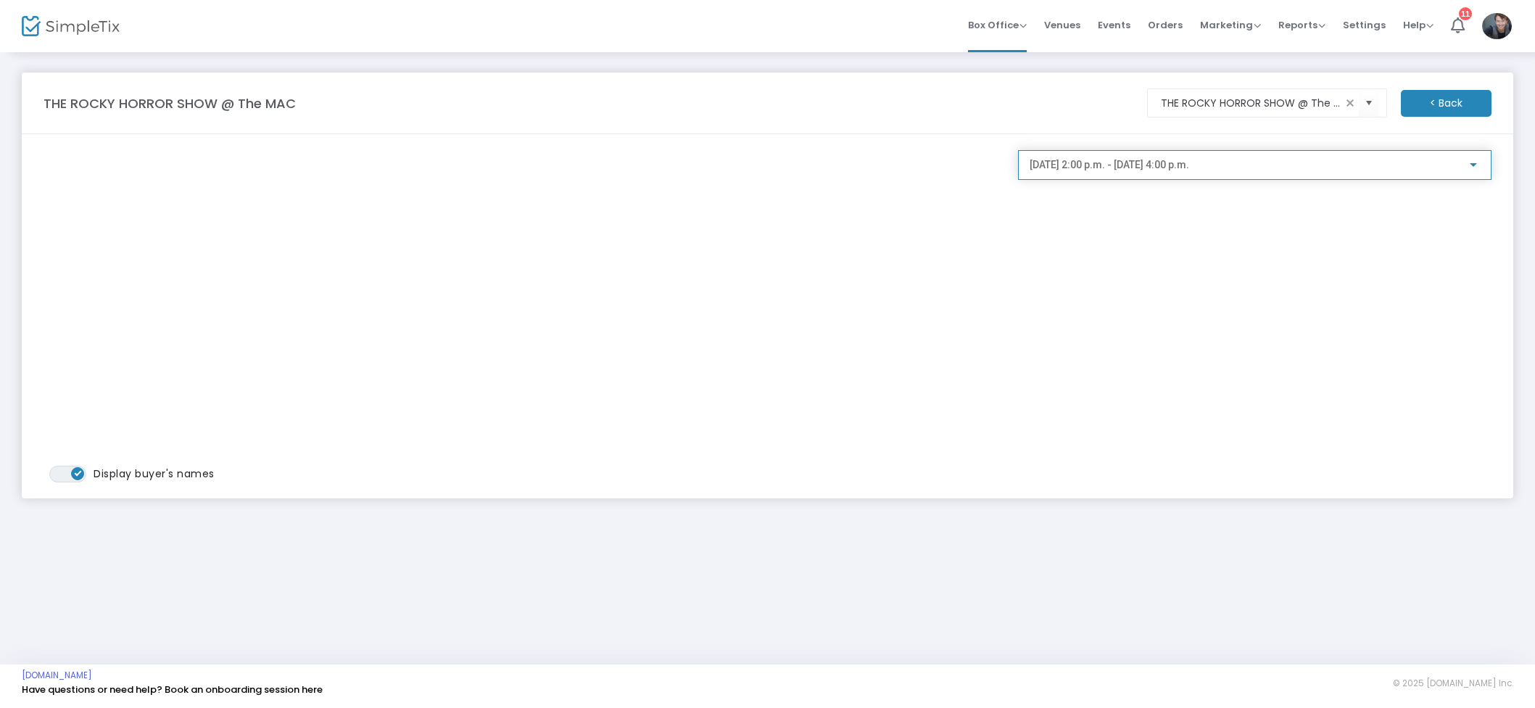
click at [1169, 168] on span "2025-10-30 @ 2:00 p.m. - 2025-10-30 @ 4:00 p.m." at bounding box center [1108, 165] width 159 height 12
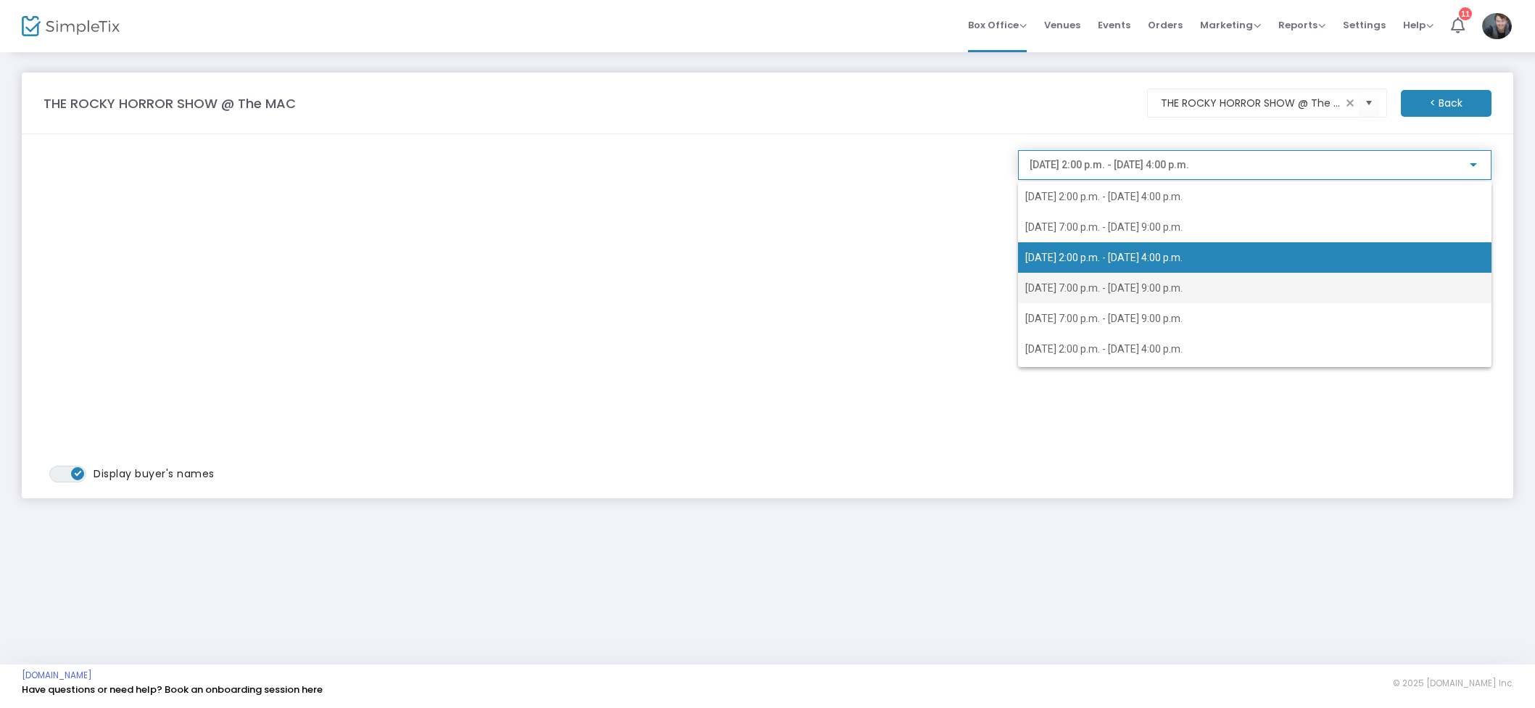
click at [1173, 288] on span "2025-10-30 @ 7:00 p.m. - 2025-10-30 @ 9:00 p.m." at bounding box center [1103, 288] width 157 height 12
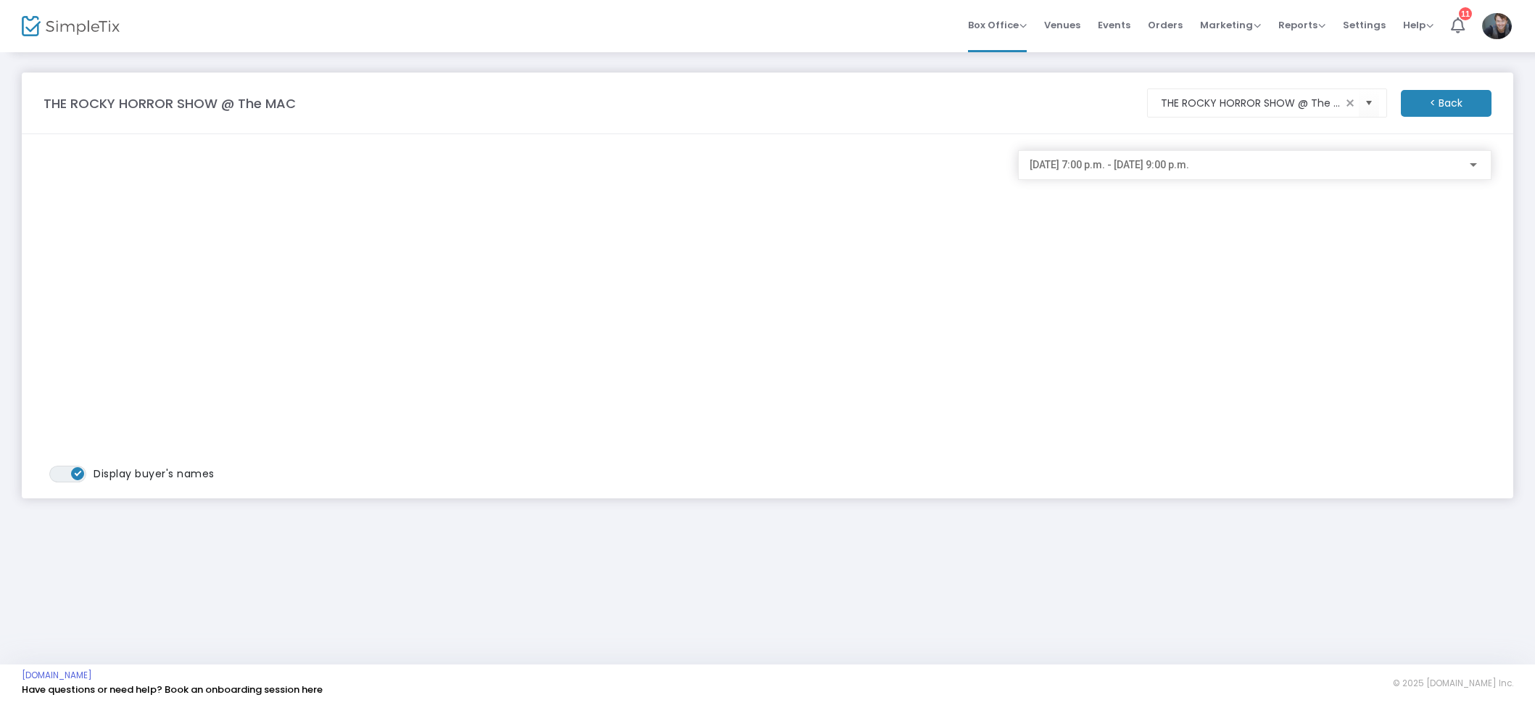
click at [1159, 172] on div "2025-10-30 @ 7:00 p.m. - 2025-10-30 @ 9:00 p.m." at bounding box center [1254, 161] width 450 height 27
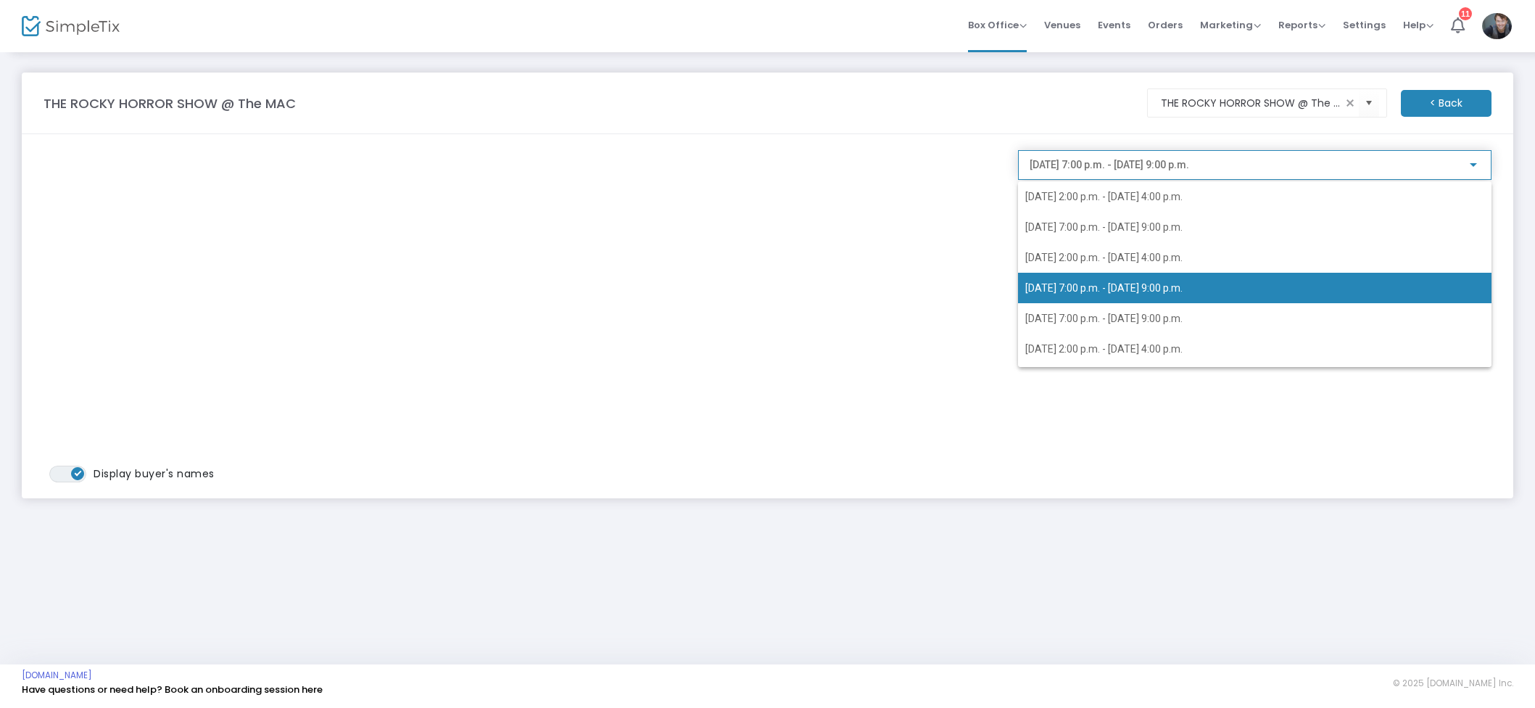
scroll to position [6, 0]
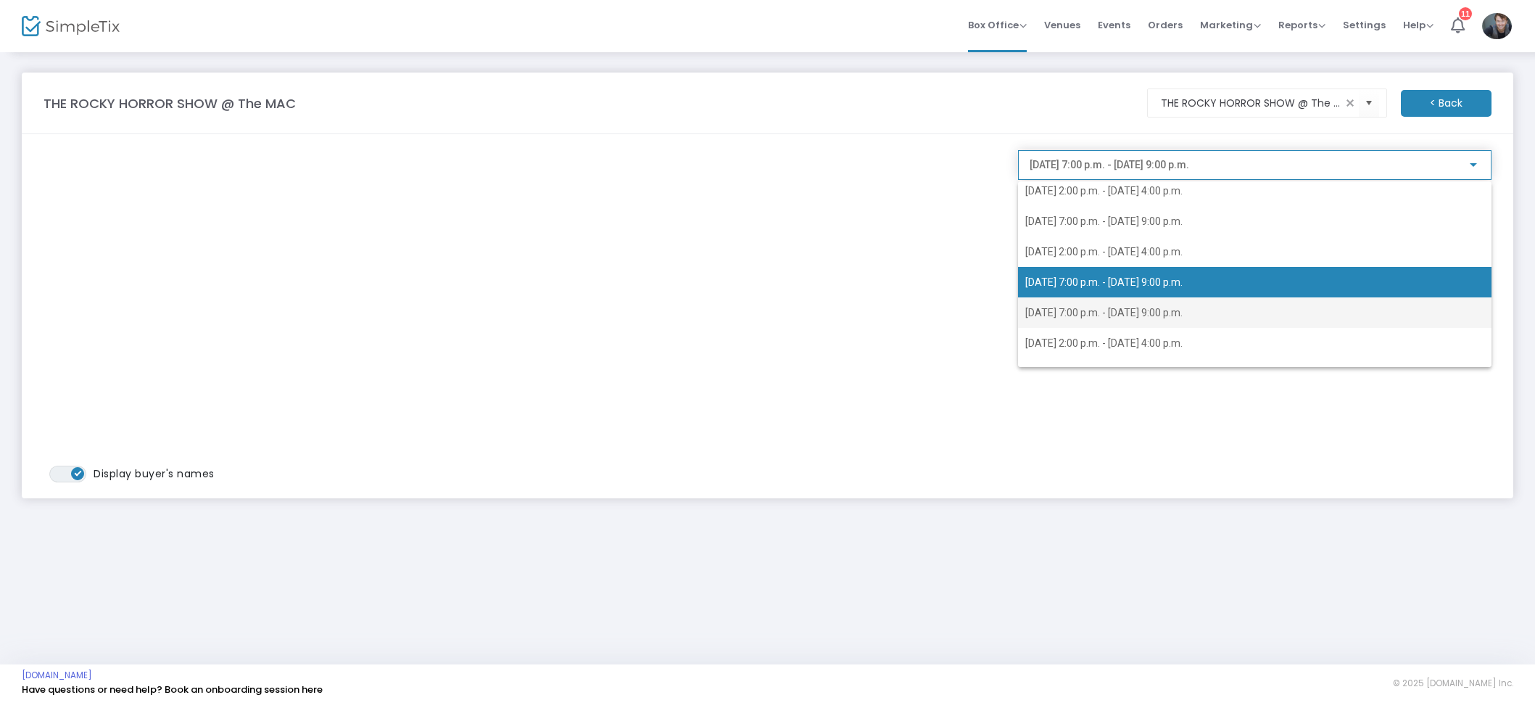
click at [1144, 304] on span "2025-10-31 @ 7:00 p.m. - 2025-10-31 @ 9:00 p.m." at bounding box center [1254, 312] width 459 height 30
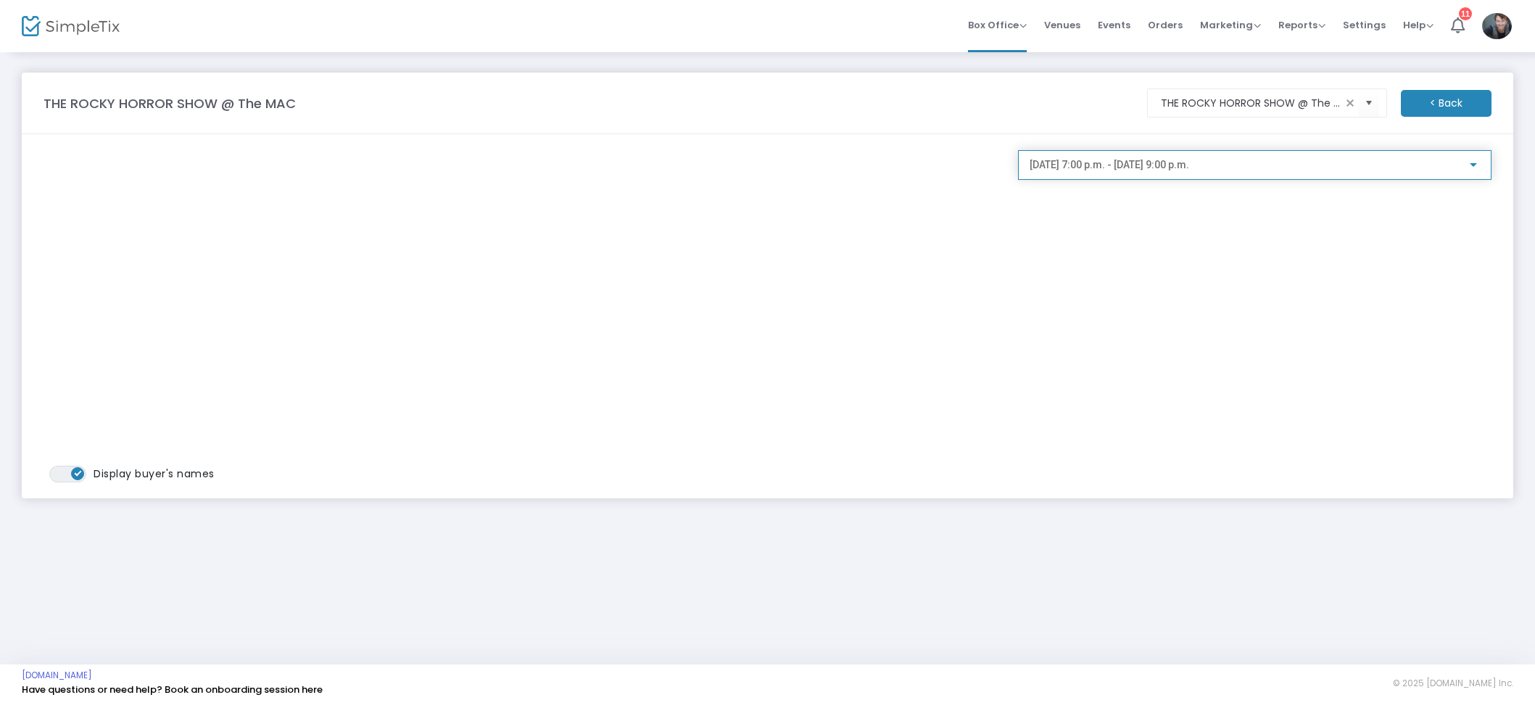
click at [1167, 164] on span "2025-10-31 @ 7:00 p.m. - 2025-10-31 @ 9:00 p.m." at bounding box center [1108, 165] width 159 height 12
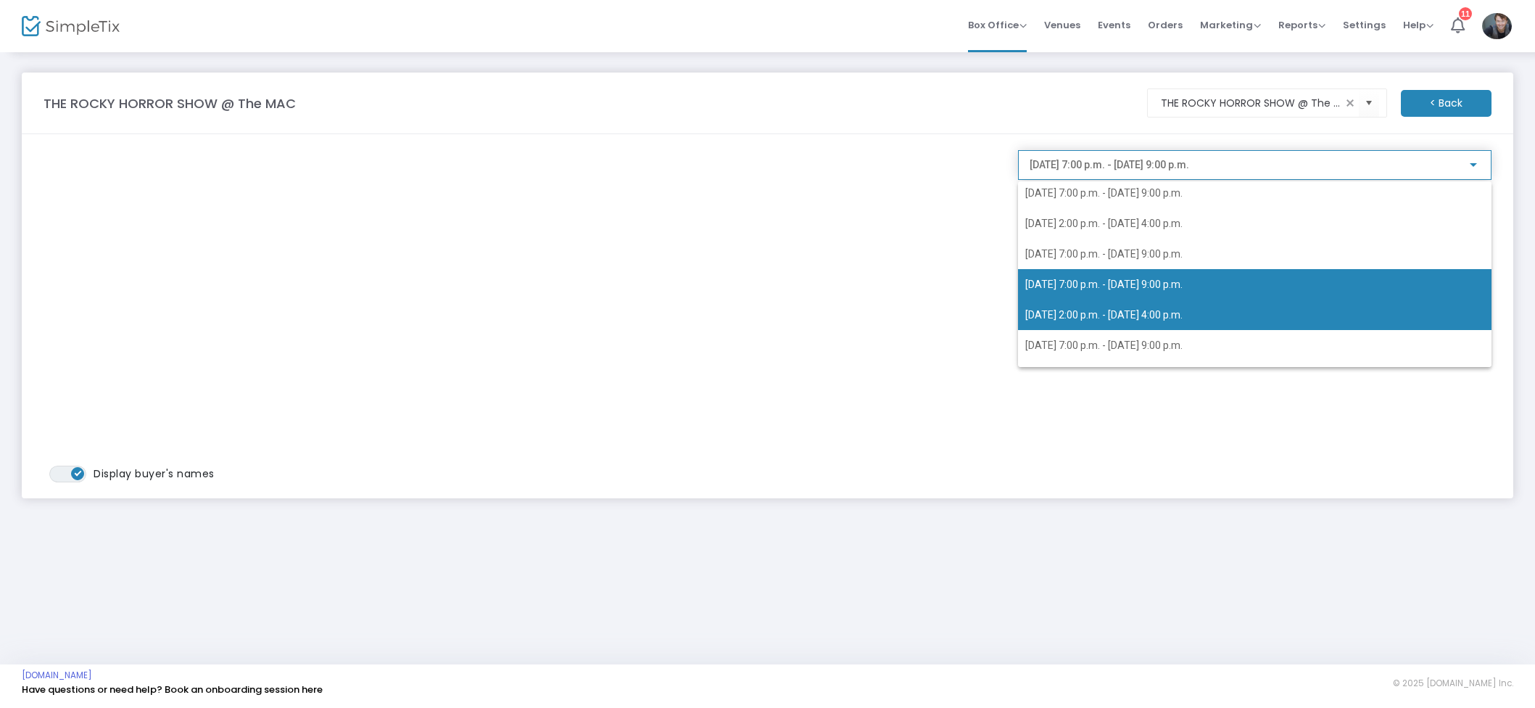
scroll to position [58, 0]
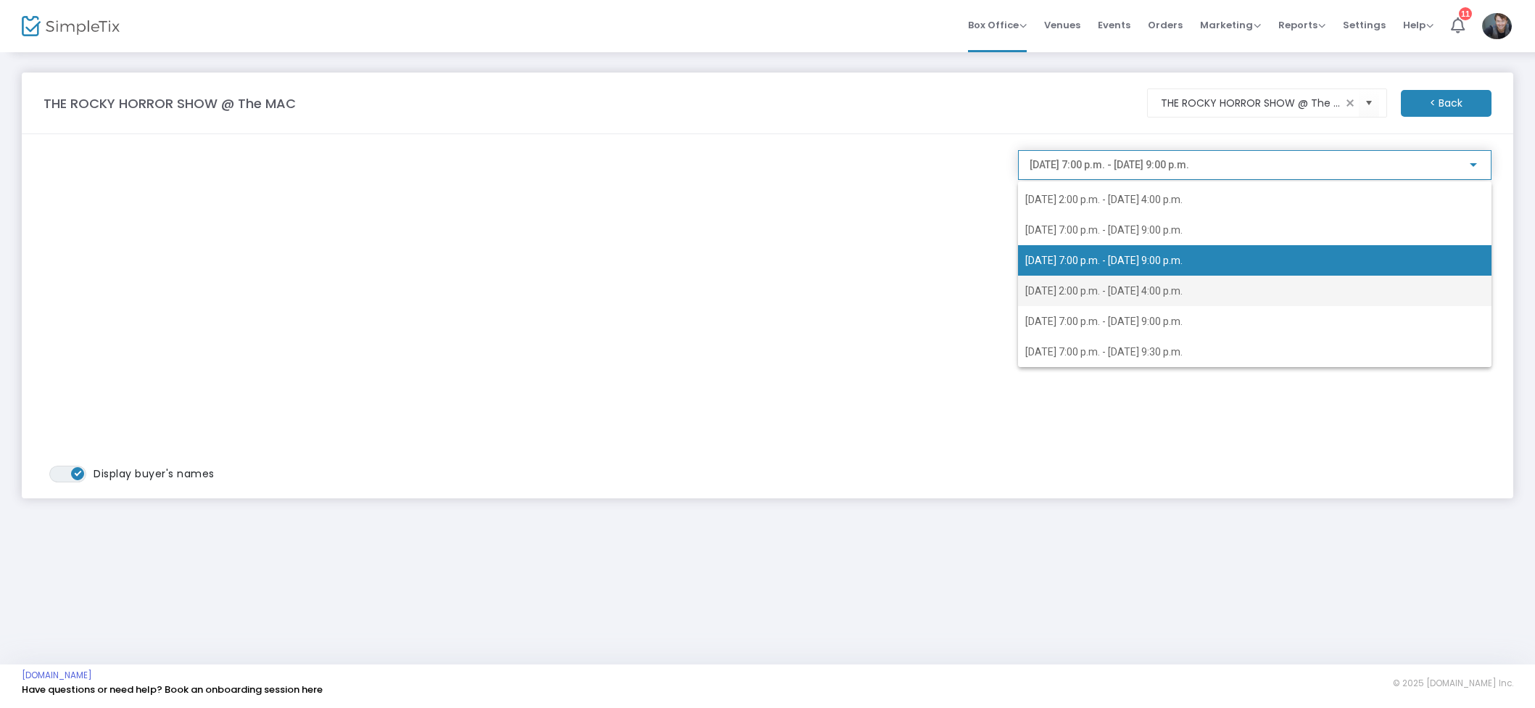
click at [1135, 297] on span "2025-11-01 @ 2:00 p.m. - 2025-11-01 @ 4:00 p.m." at bounding box center [1254, 290] width 459 height 30
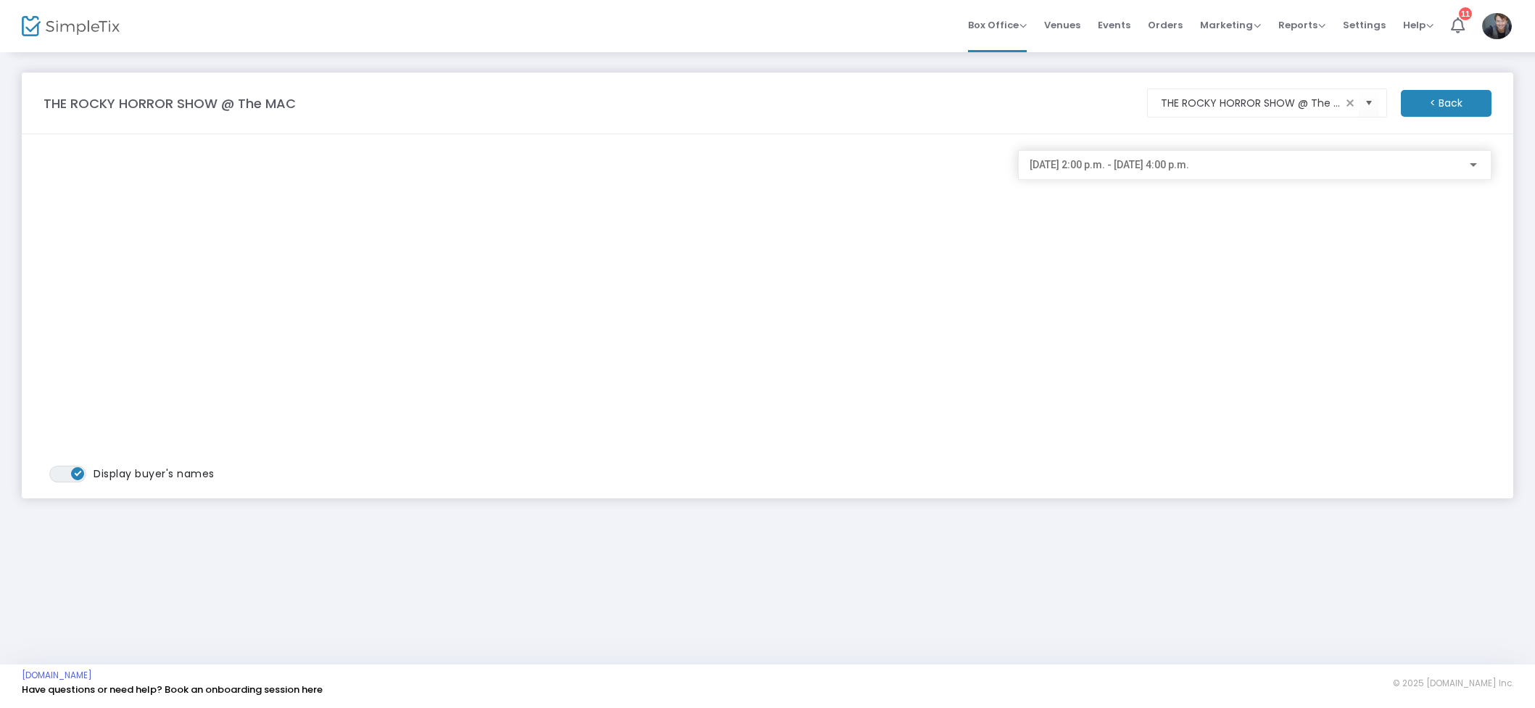
click at [1169, 172] on div "2025-11-01 @ 2:00 p.m. - 2025-11-01 @ 4:00 p.m." at bounding box center [1254, 161] width 450 height 27
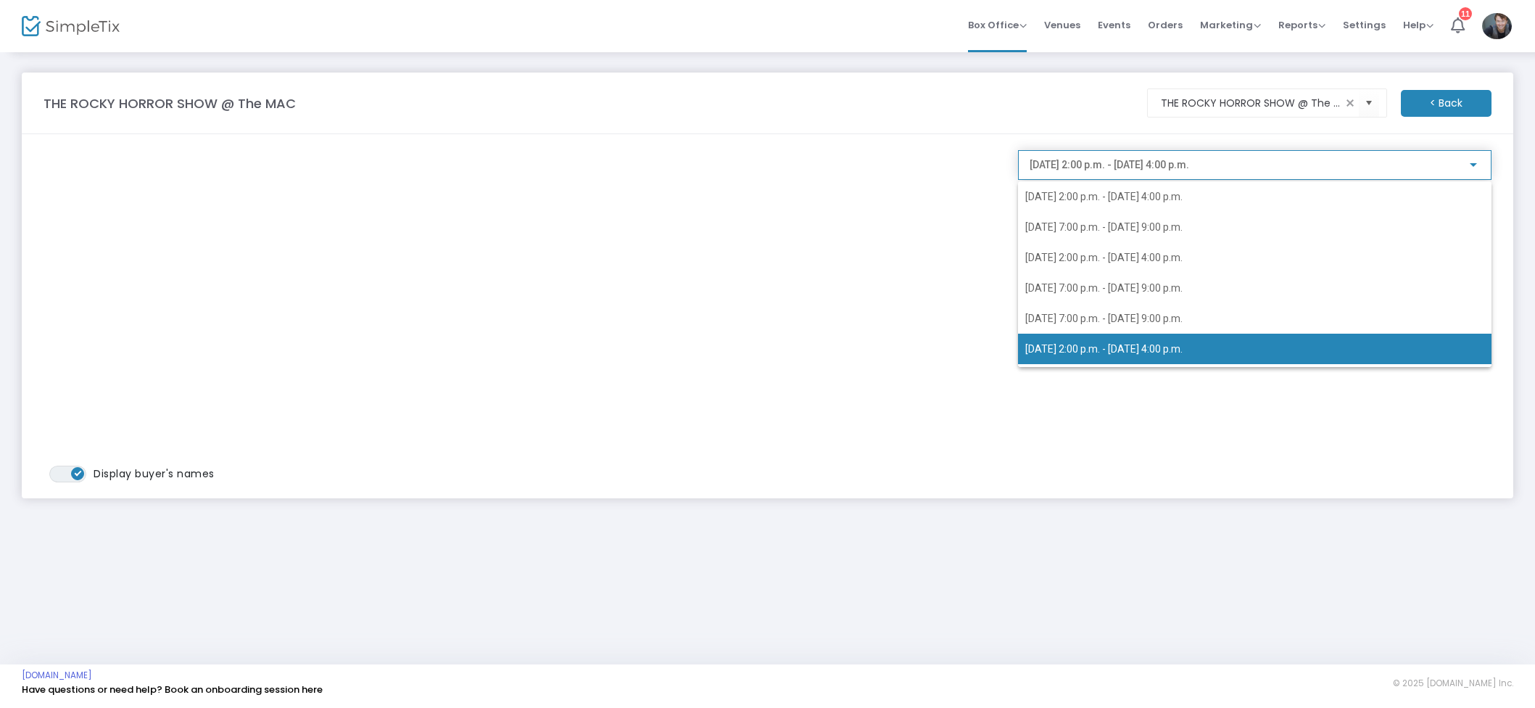
scroll to position [41, 0]
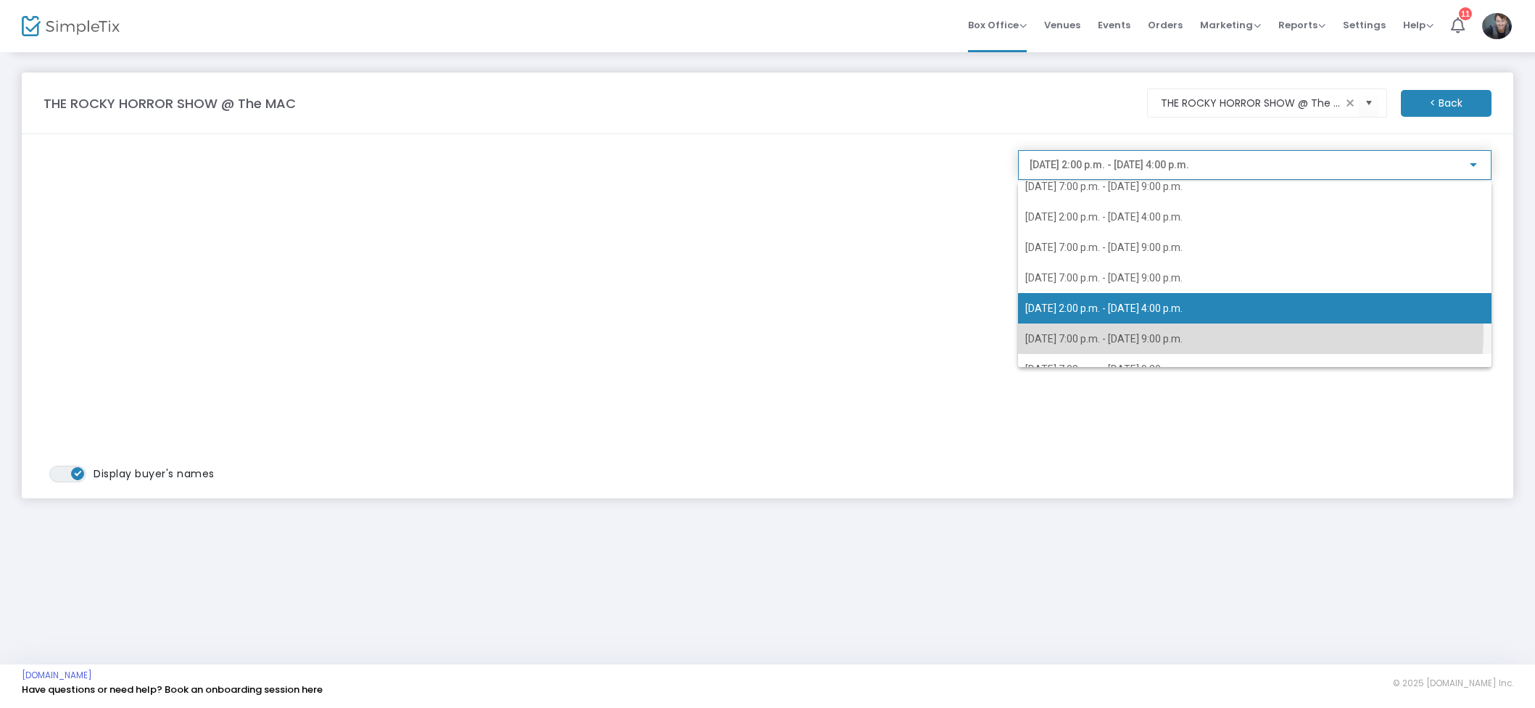
click at [1174, 328] on span "2025-11-01 @ 7:00 p.m. - 2025-11-01 @ 9:00 p.m." at bounding box center [1254, 338] width 459 height 30
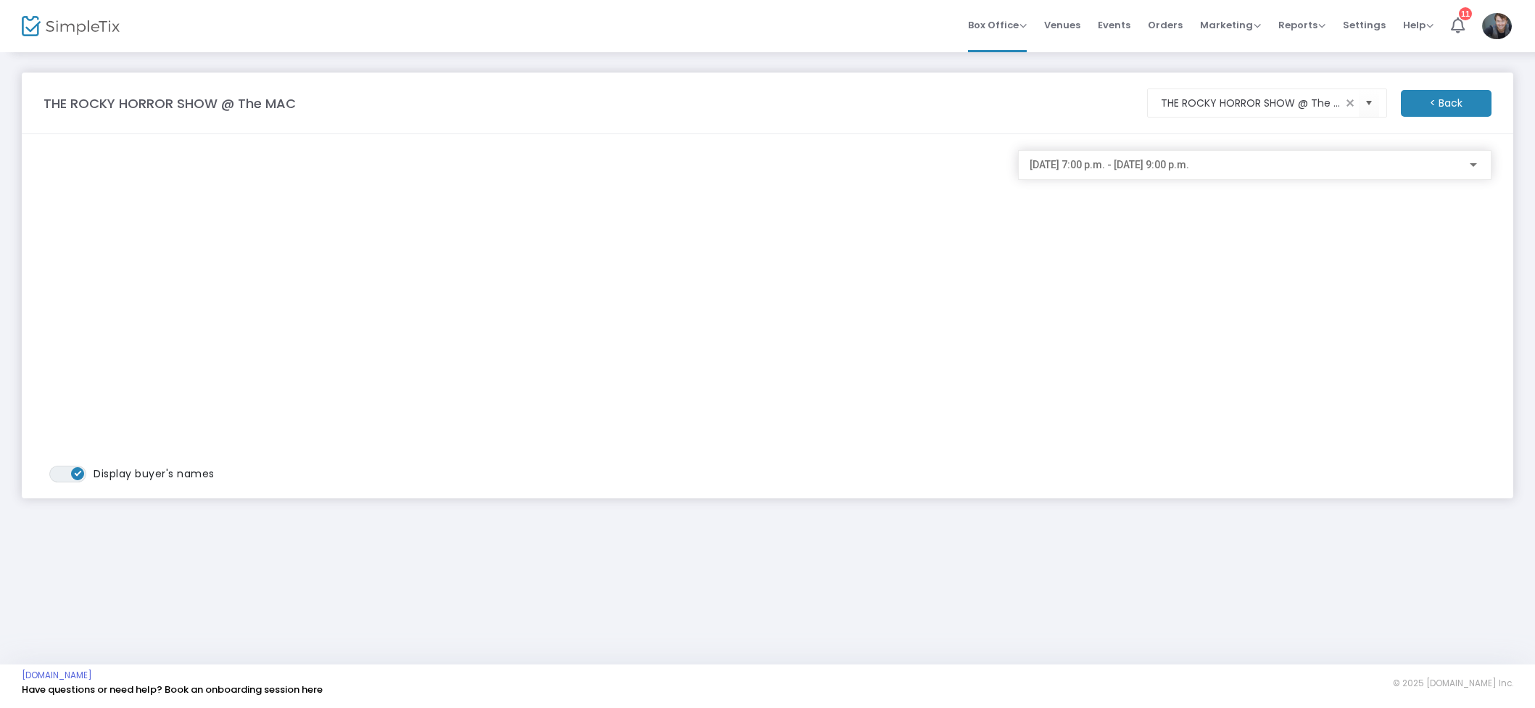
click at [1131, 175] on div "2025-11-01 @ 7:00 p.m. - 2025-11-01 @ 9:00 p.m." at bounding box center [1254, 161] width 450 height 27
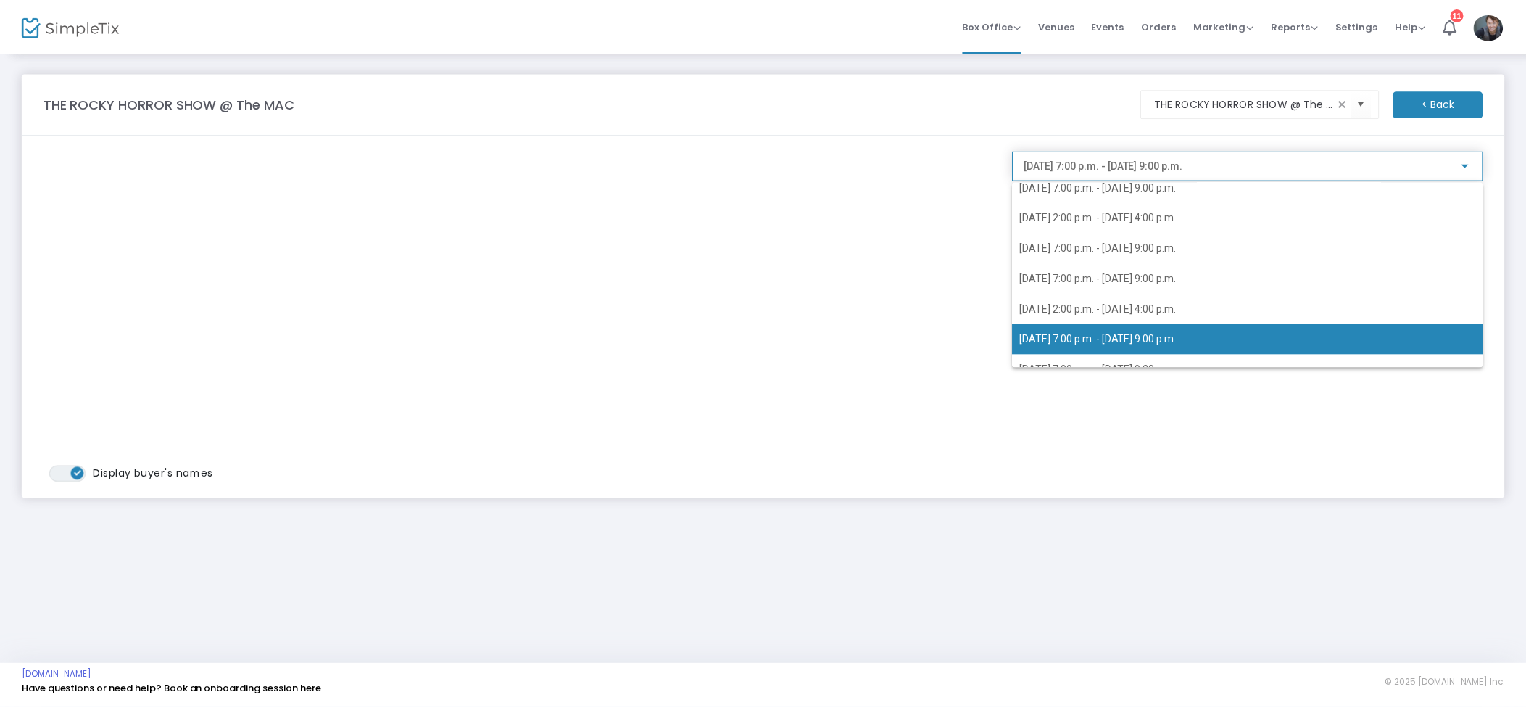
scroll to position [58, 0]
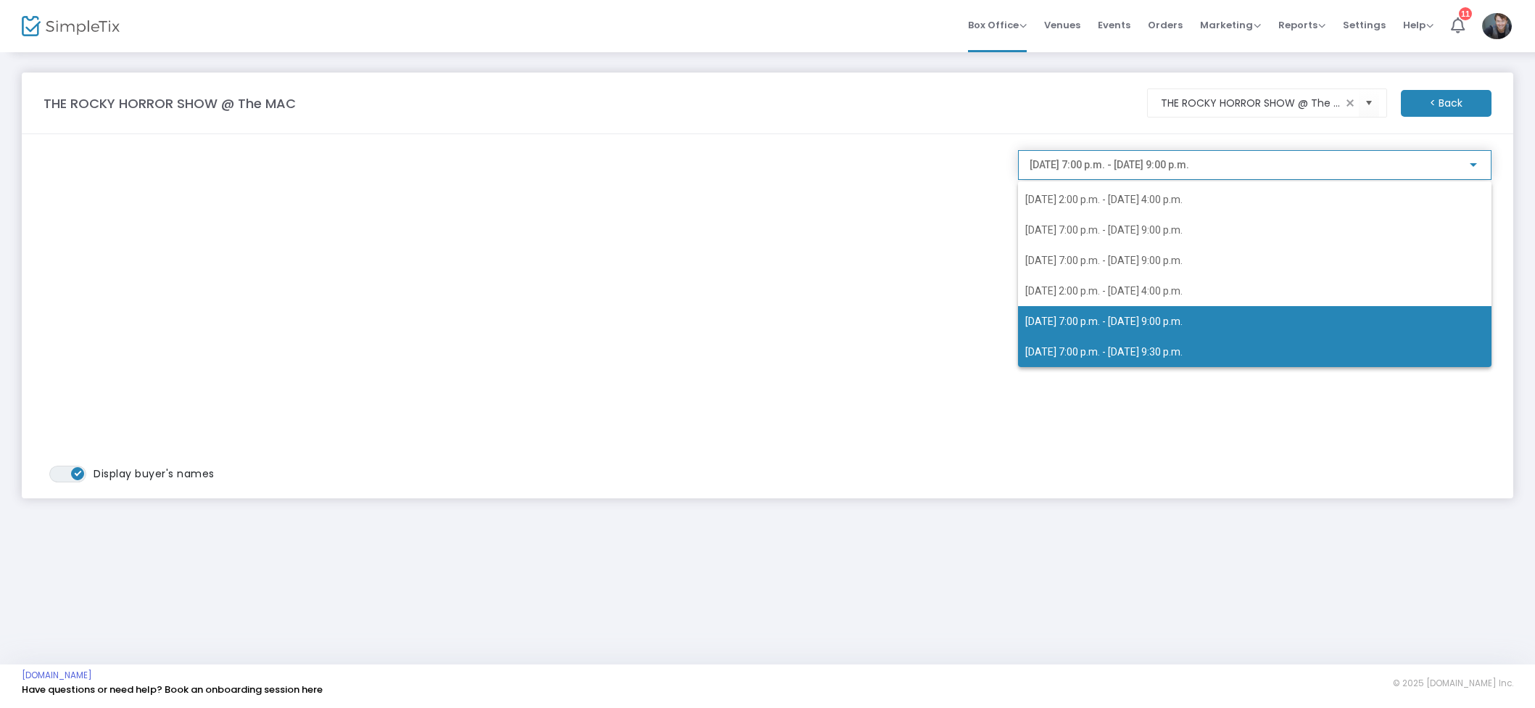
click at [1124, 341] on span "2025-11-02 @ 7:00 p.m. - 2025-11-02 @ 9:30 p.m." at bounding box center [1254, 351] width 459 height 30
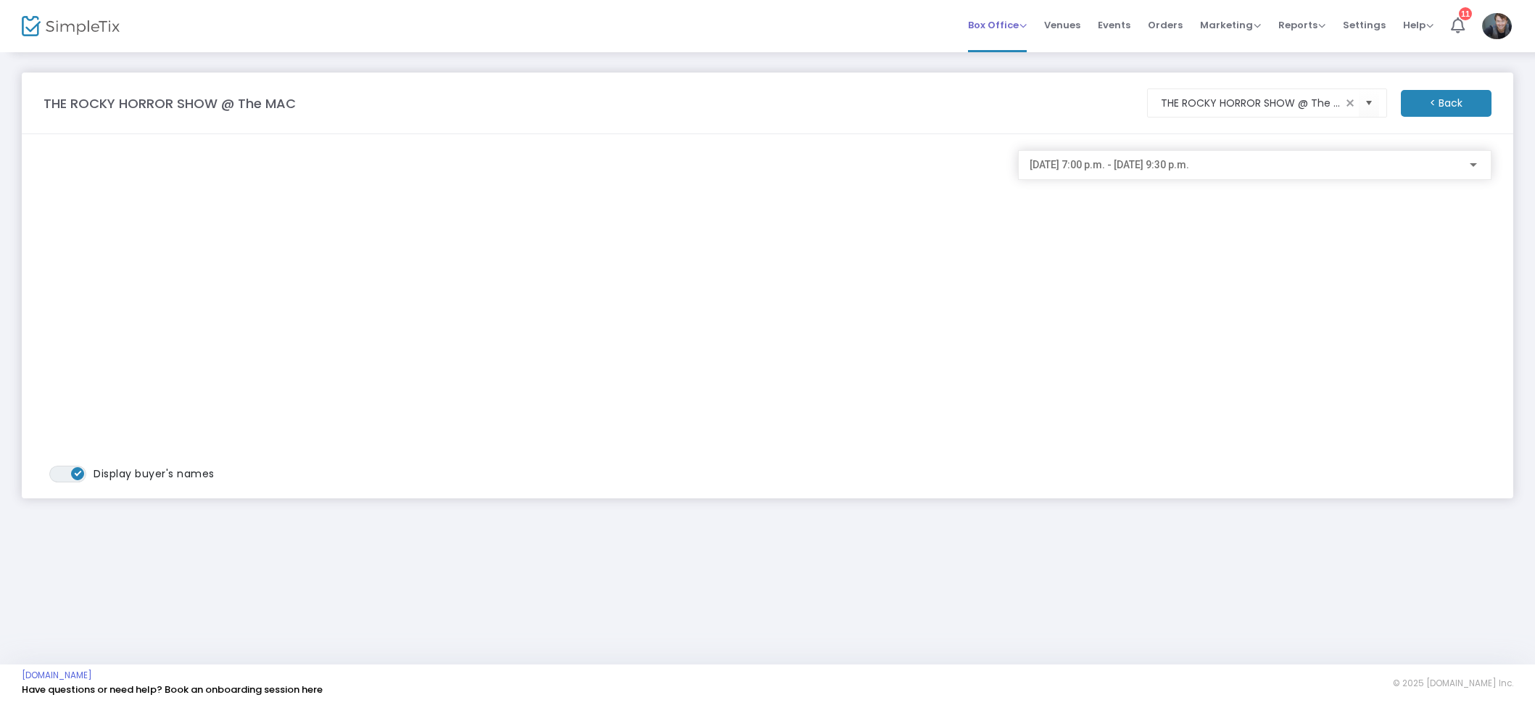
click at [1014, 35] on span "Box Office Sell Tickets Bookings Sell Season Pass" at bounding box center [997, 25] width 59 height 37
click at [1009, 18] on span "Box Office" at bounding box center [997, 25] width 59 height 14
click at [1032, 54] on li "Sell Tickets" at bounding box center [1020, 49] width 104 height 28
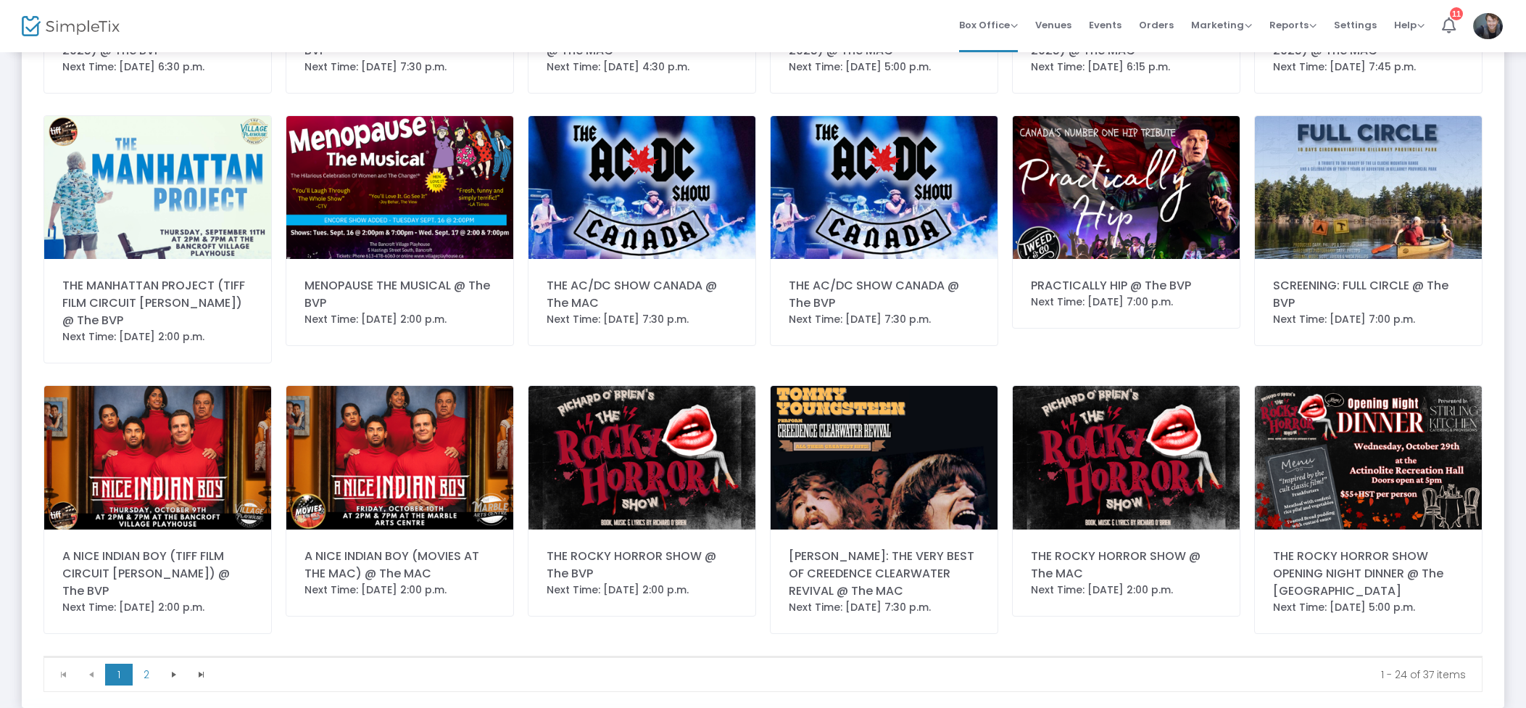
scroll to position [620, 0]
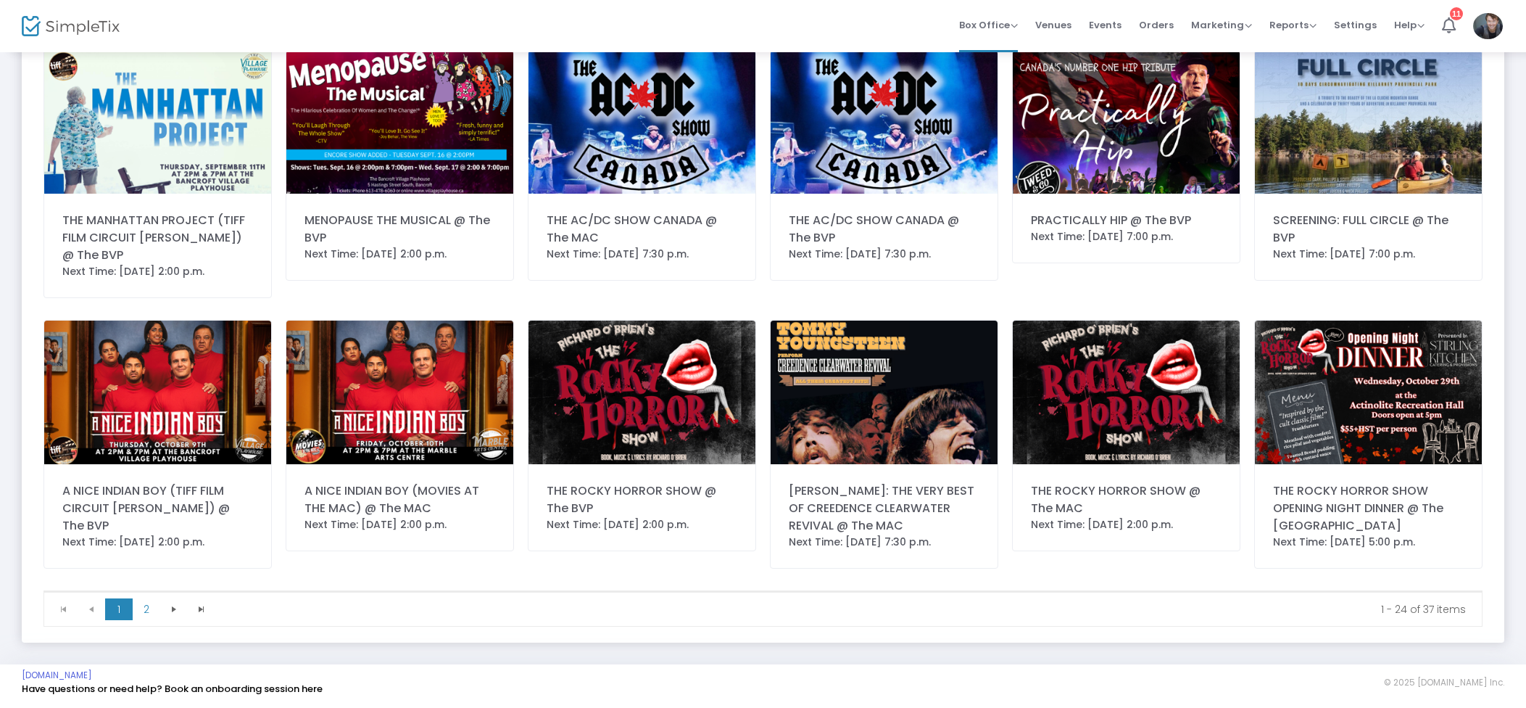
click at [723, 347] on img at bounding box center [641, 391] width 227 height 143
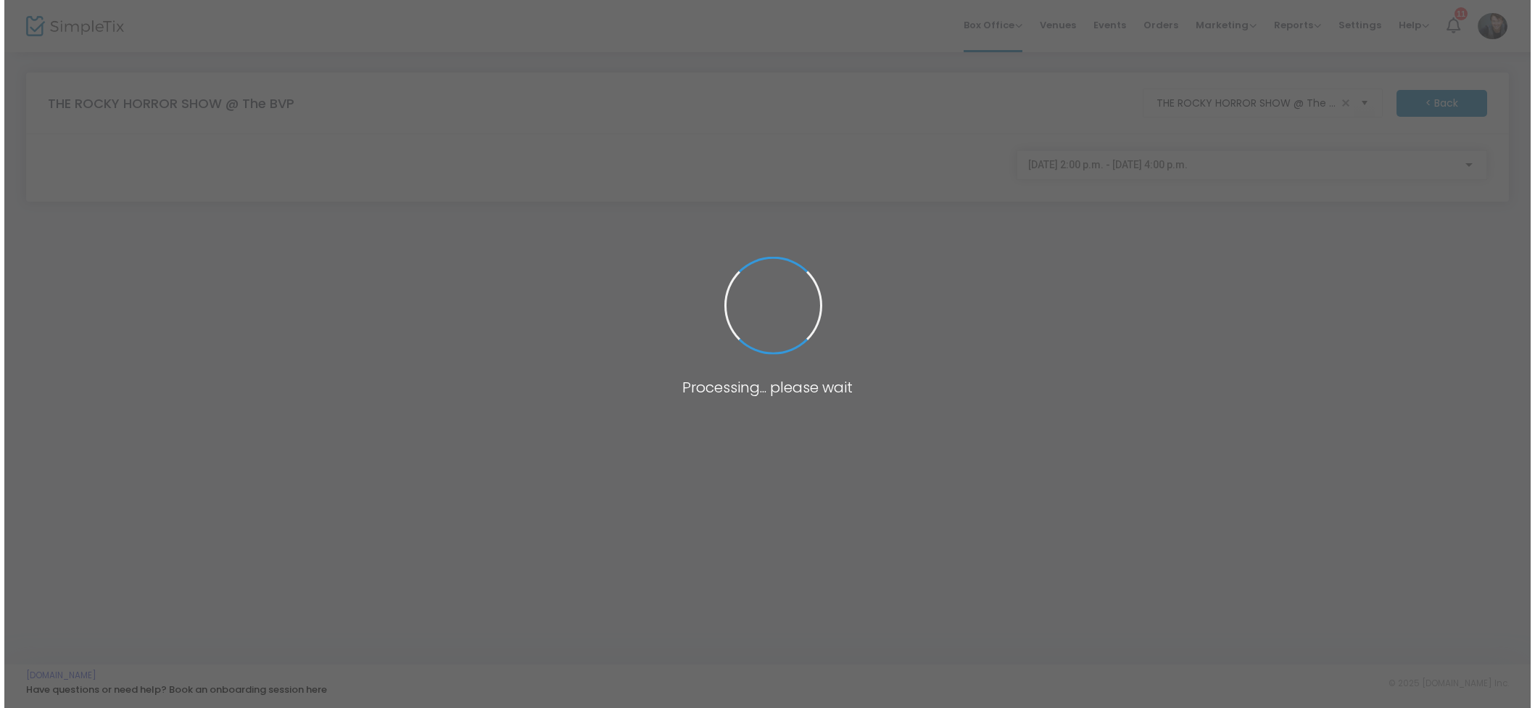
scroll to position [0, 0]
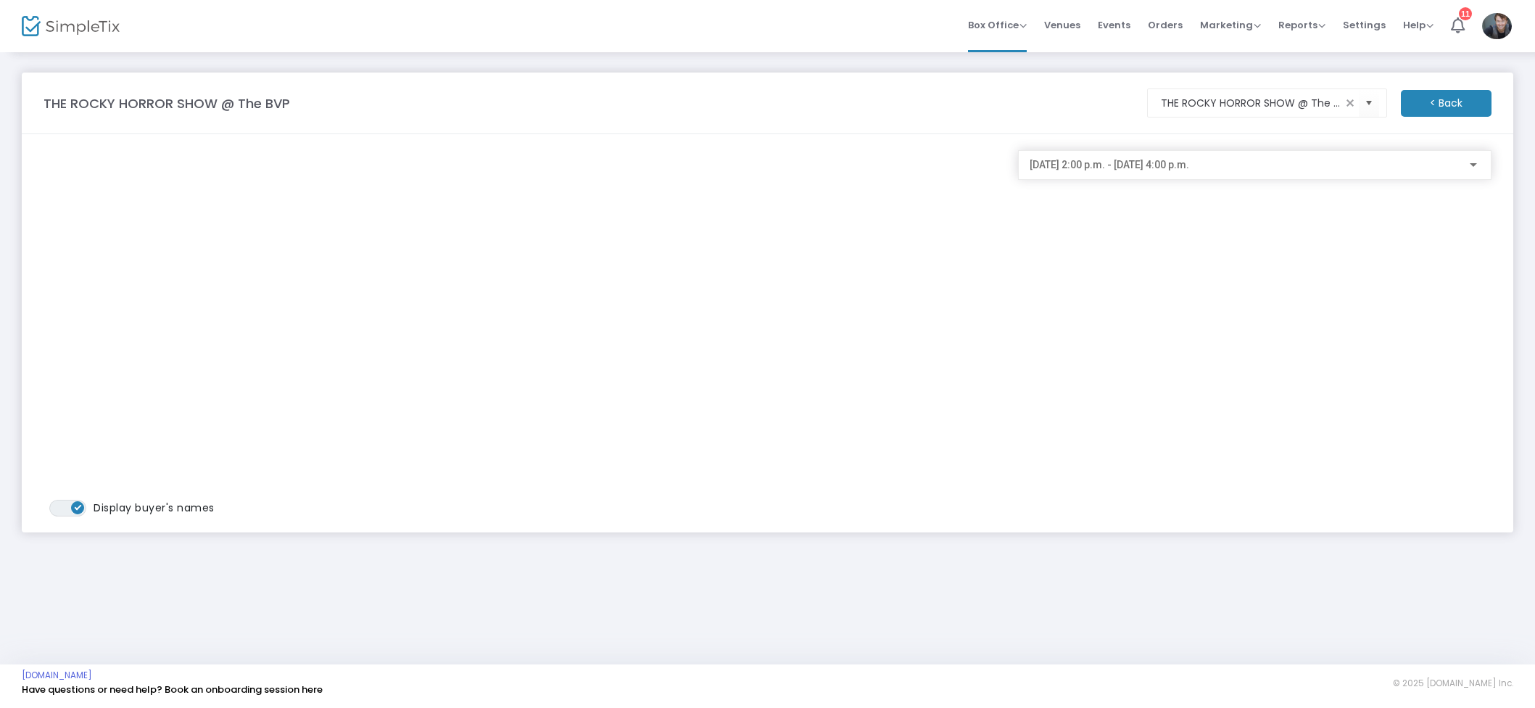
click at [1120, 173] on div "2025-10-22 @ 2:00 p.m. - 2025-10-22 @ 4:00 p.m." at bounding box center [1254, 161] width 450 height 27
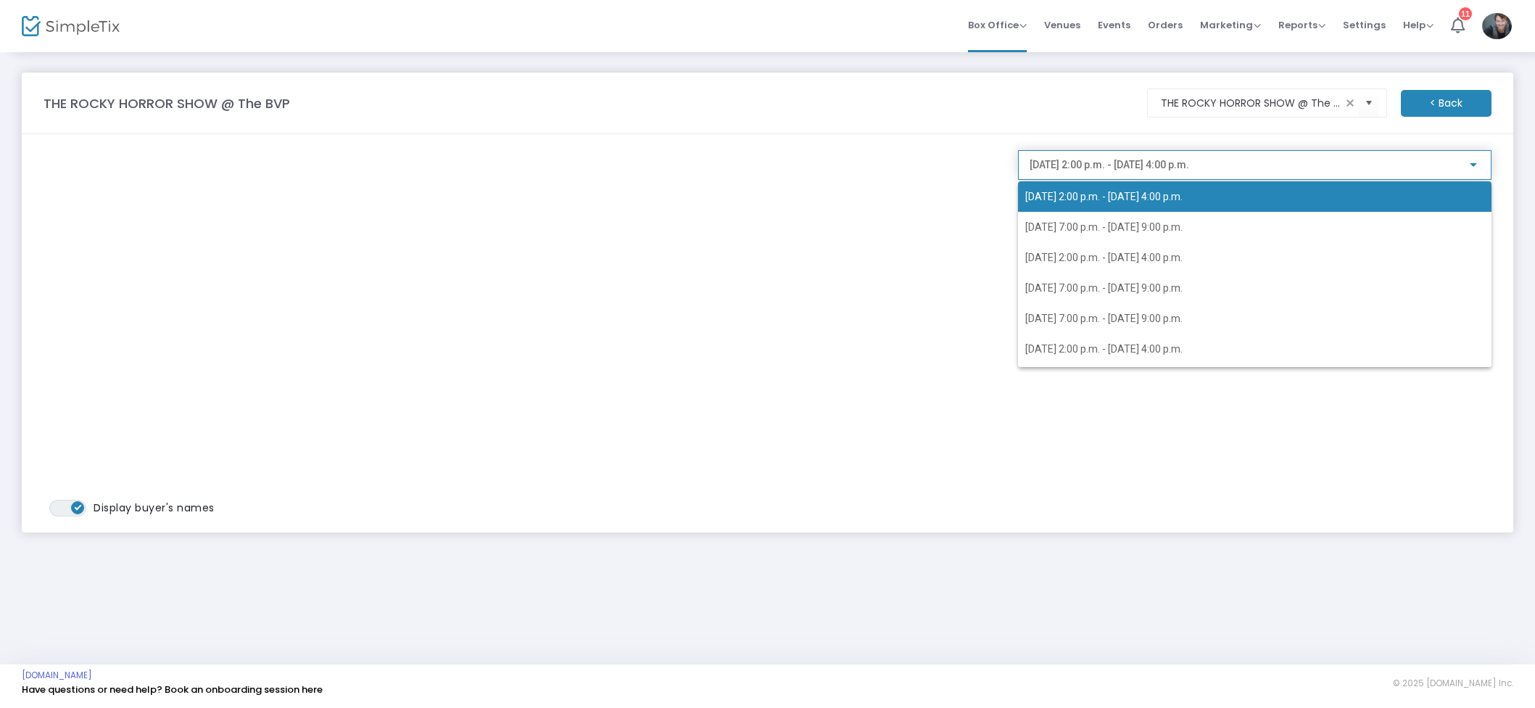
click at [1114, 196] on span "2025-10-22 @ 2:00 p.m. - 2025-10-22 @ 4:00 p.m." at bounding box center [1103, 197] width 157 height 12
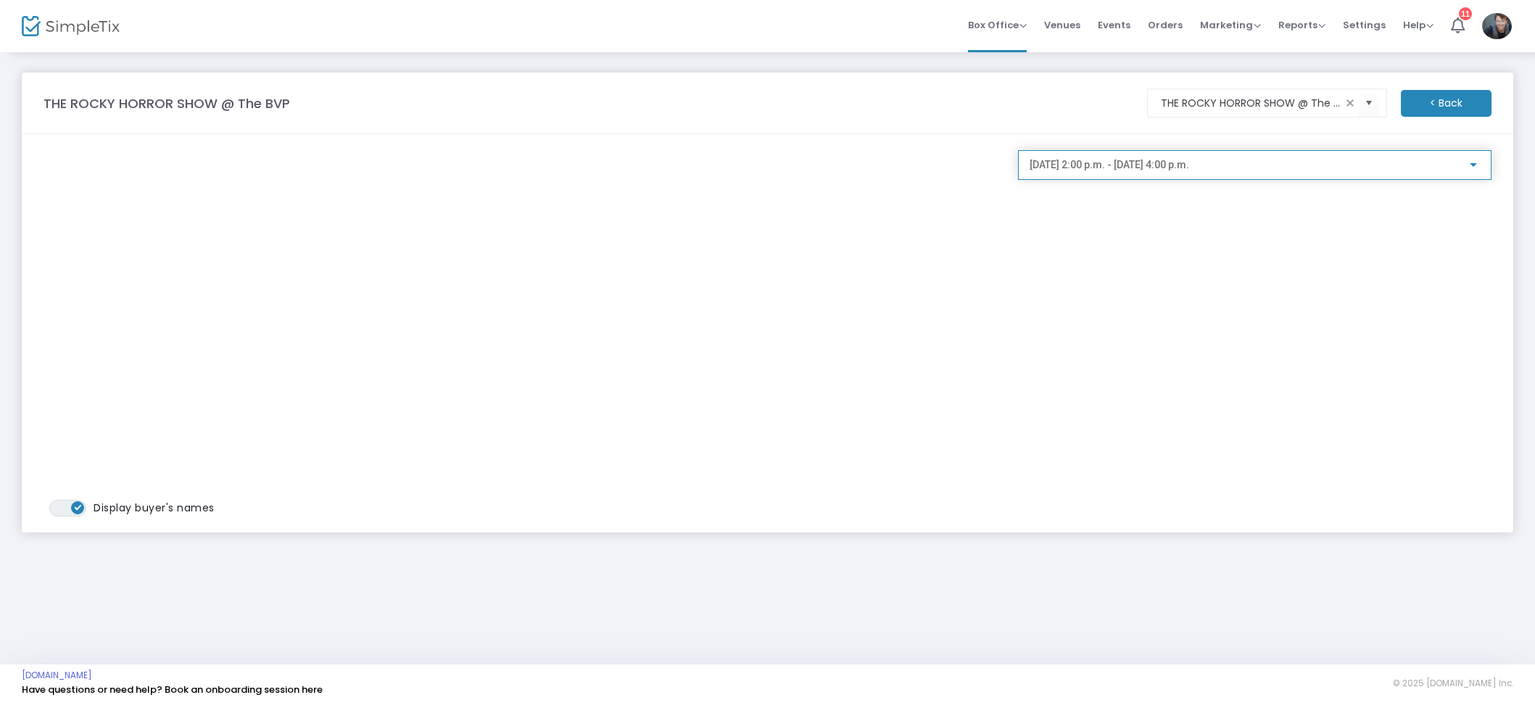
click at [1144, 164] on span "2025-10-22 @ 2:00 p.m. - 2025-10-22 @ 4:00 p.m." at bounding box center [1108, 165] width 159 height 12
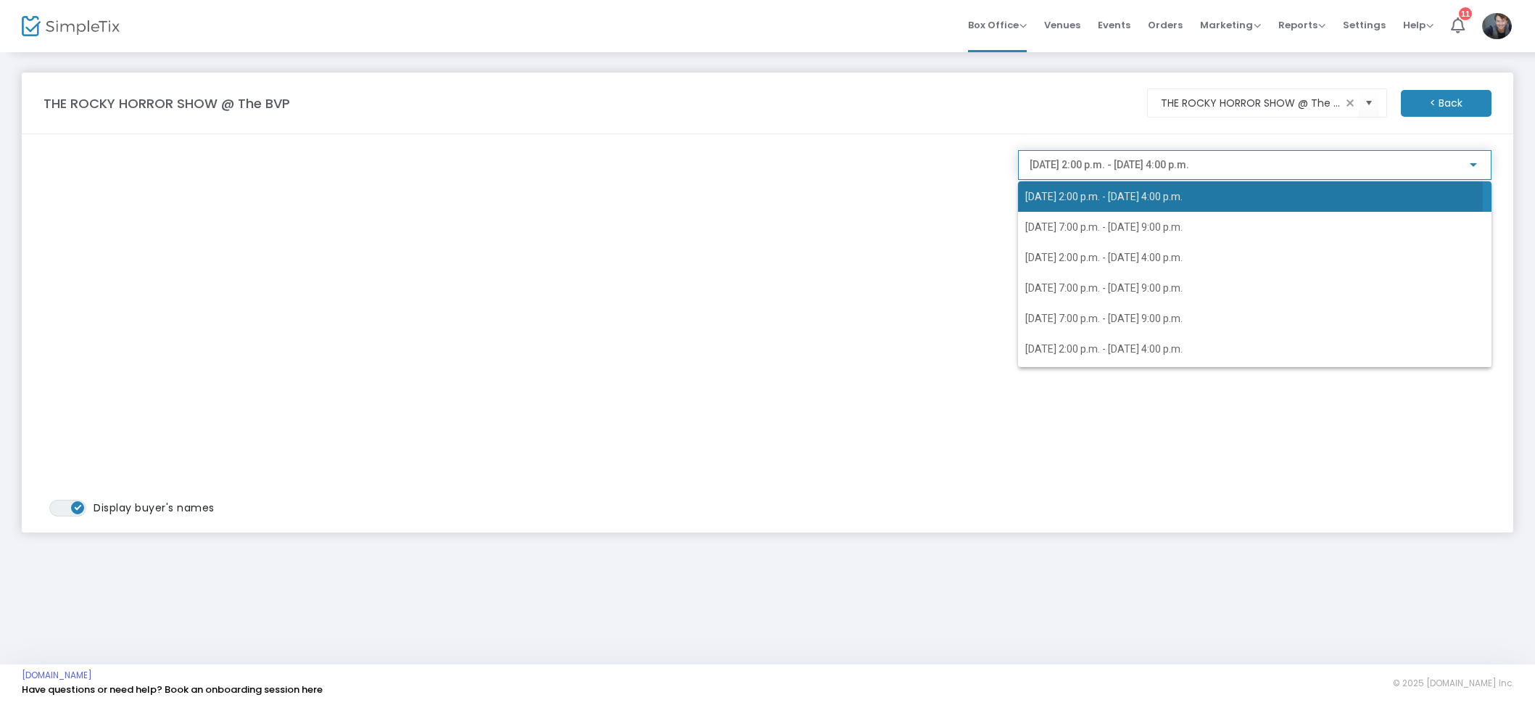
click at [1116, 196] on span "2025-10-22 @ 2:00 p.m. - 2025-10-22 @ 4:00 p.m." at bounding box center [1103, 197] width 157 height 12
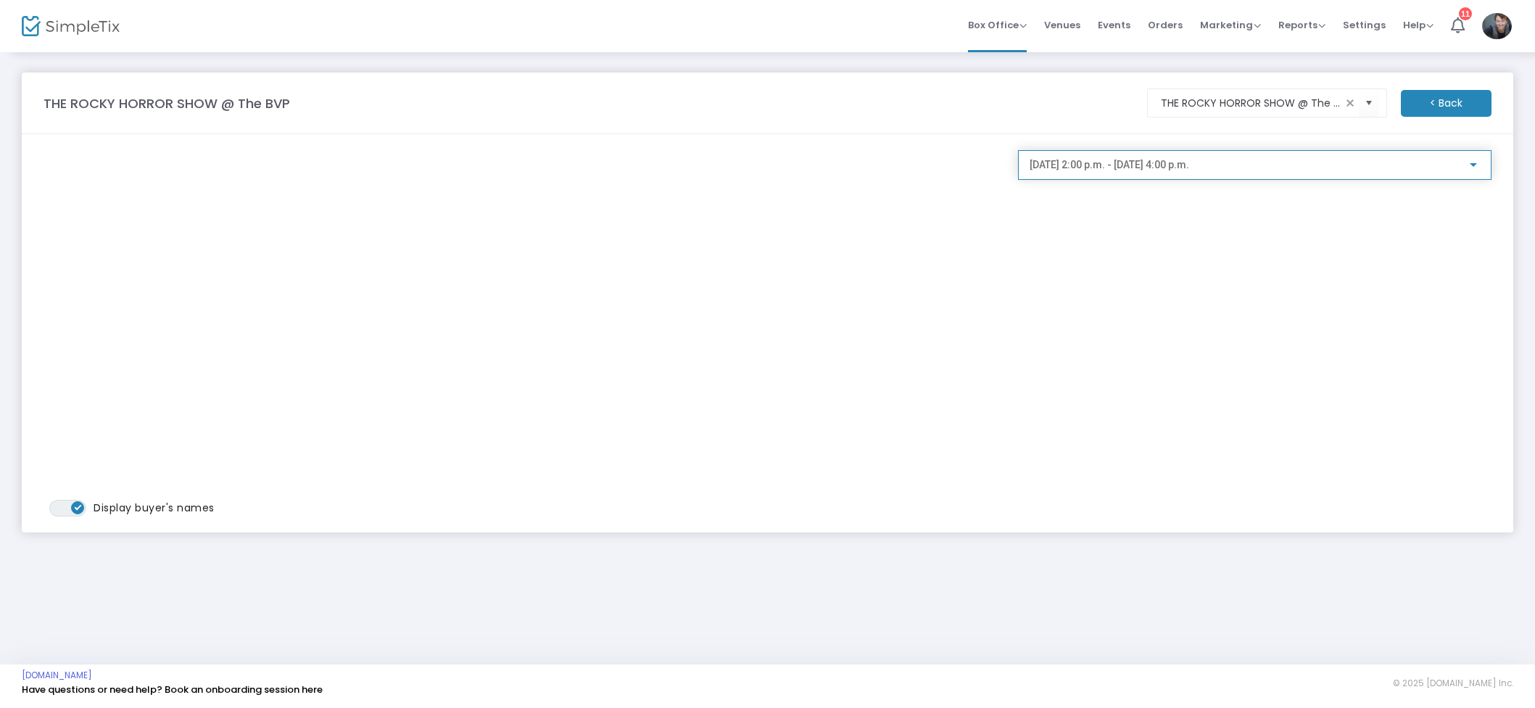
click at [1152, 167] on span "2025-10-22 @ 2:00 p.m. - 2025-10-22 @ 4:00 p.m." at bounding box center [1108, 165] width 159 height 12
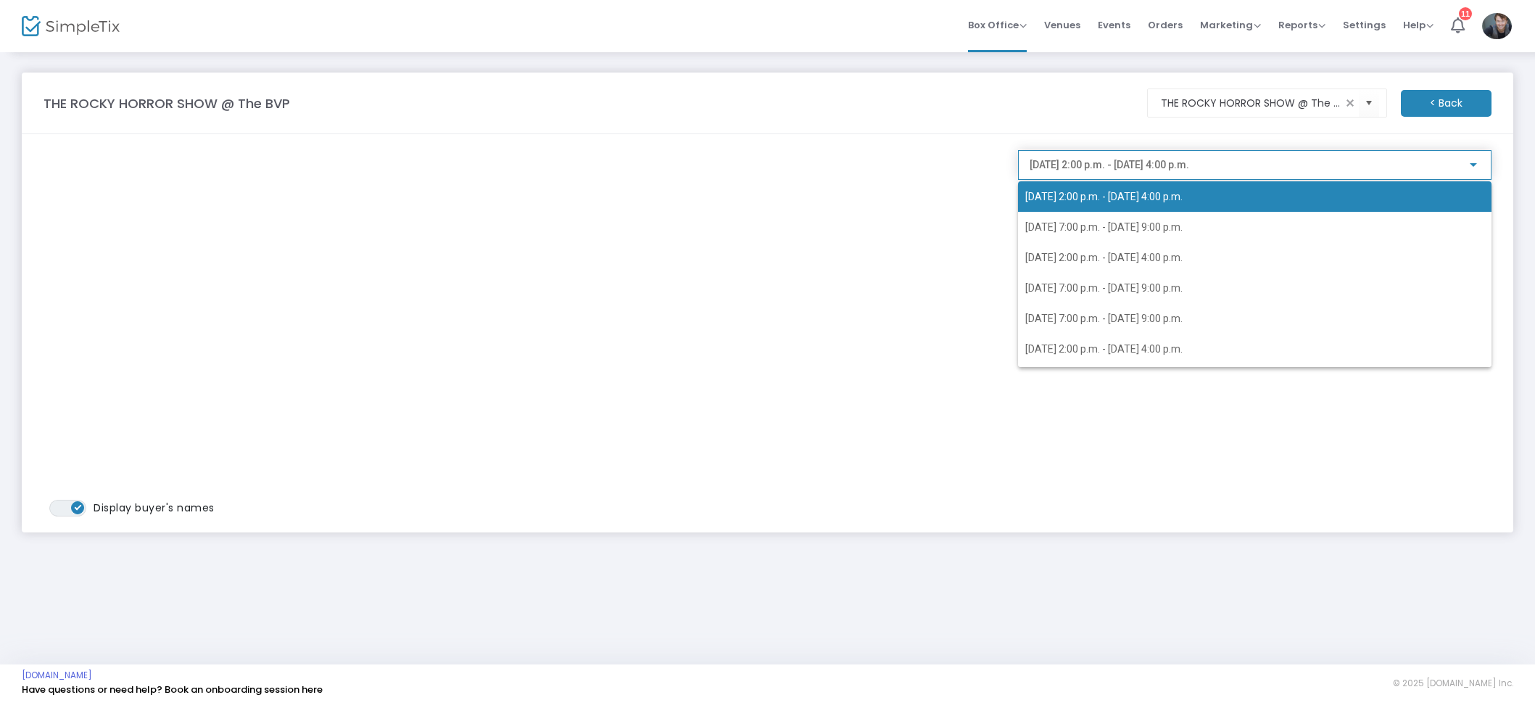
click at [1145, 191] on span "2025-10-22 @ 2:00 p.m. - 2025-10-22 @ 4:00 p.m." at bounding box center [1103, 197] width 157 height 12
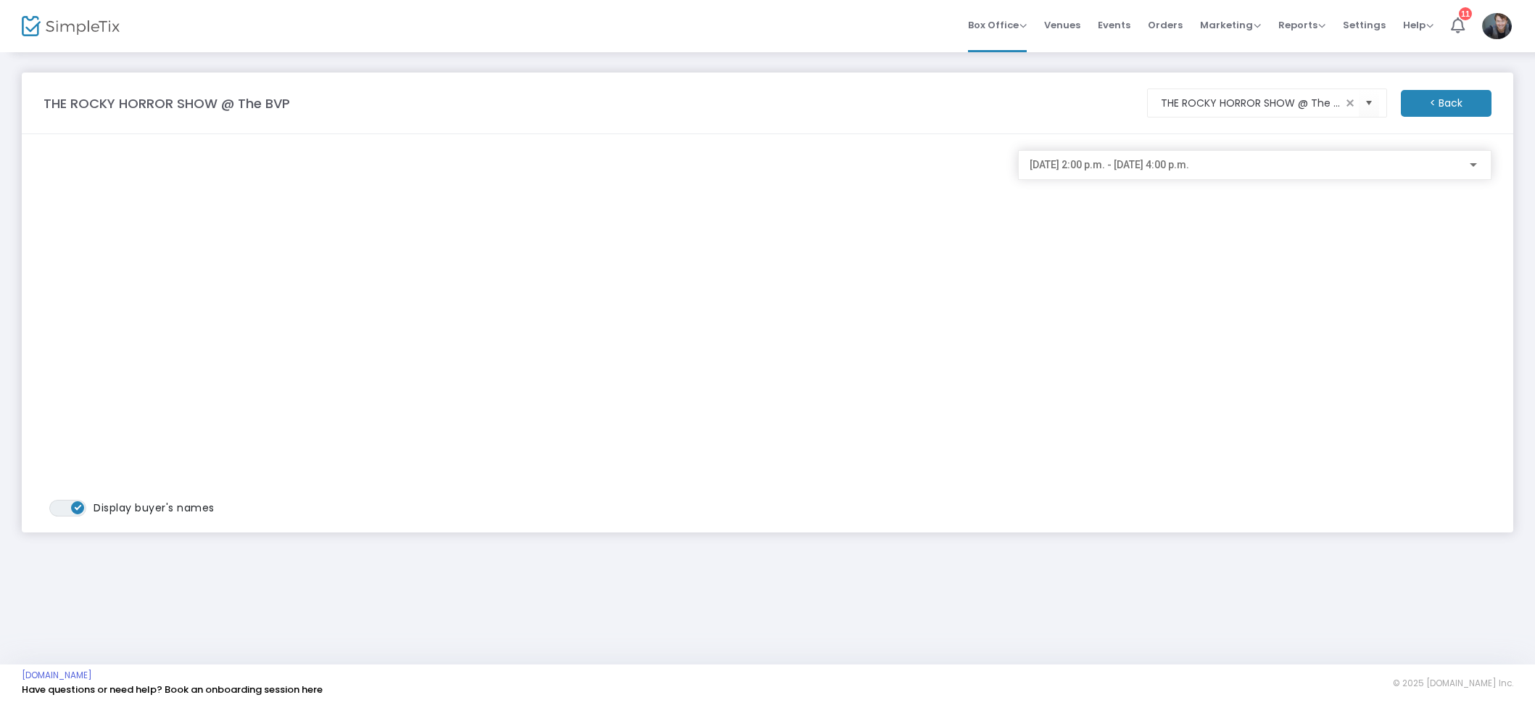
click at [1169, 173] on div "2025-10-22 @ 2:00 p.m. - 2025-10-22 @ 4:00 p.m." at bounding box center [1254, 161] width 450 height 27
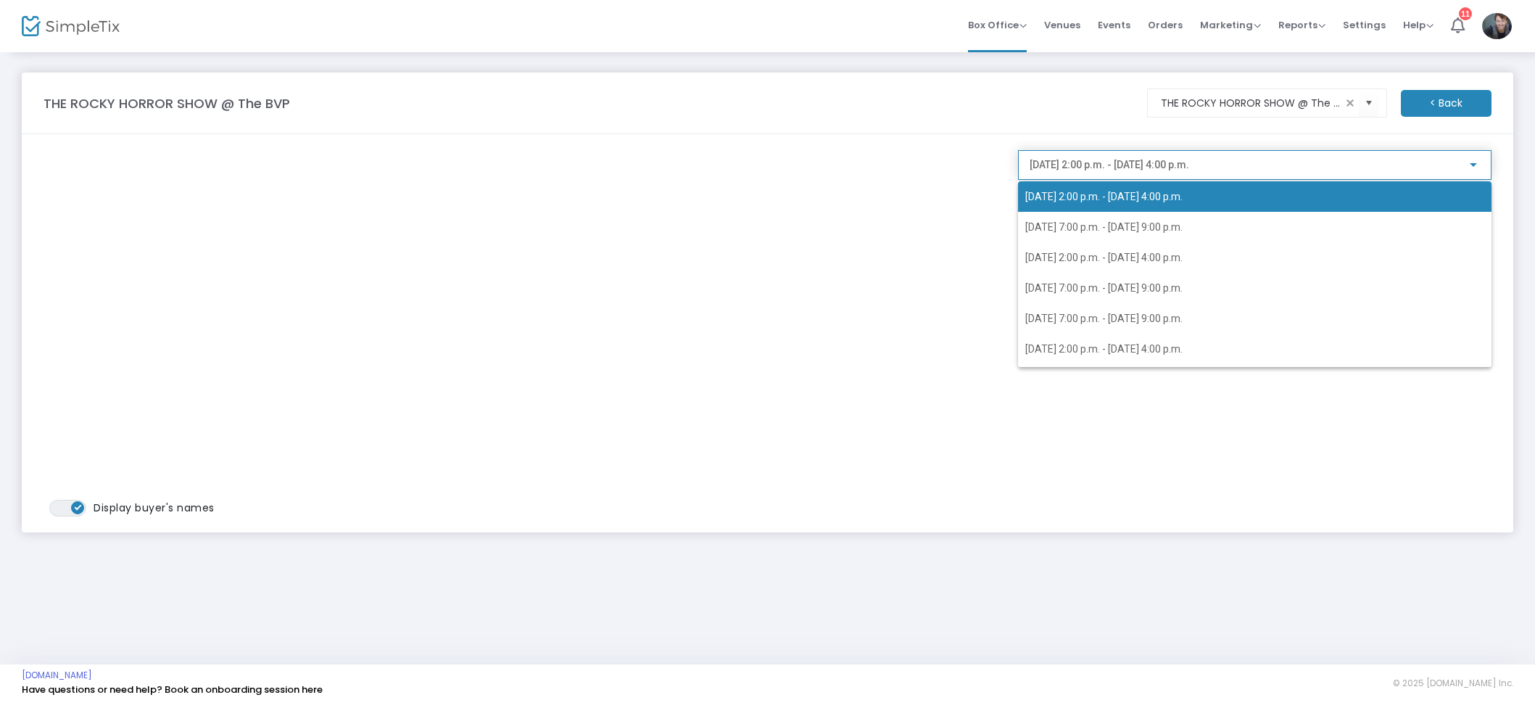
click at [1182, 202] on span "2025-10-22 @ 2:00 p.m. - 2025-10-22 @ 4:00 p.m." at bounding box center [1103, 197] width 157 height 12
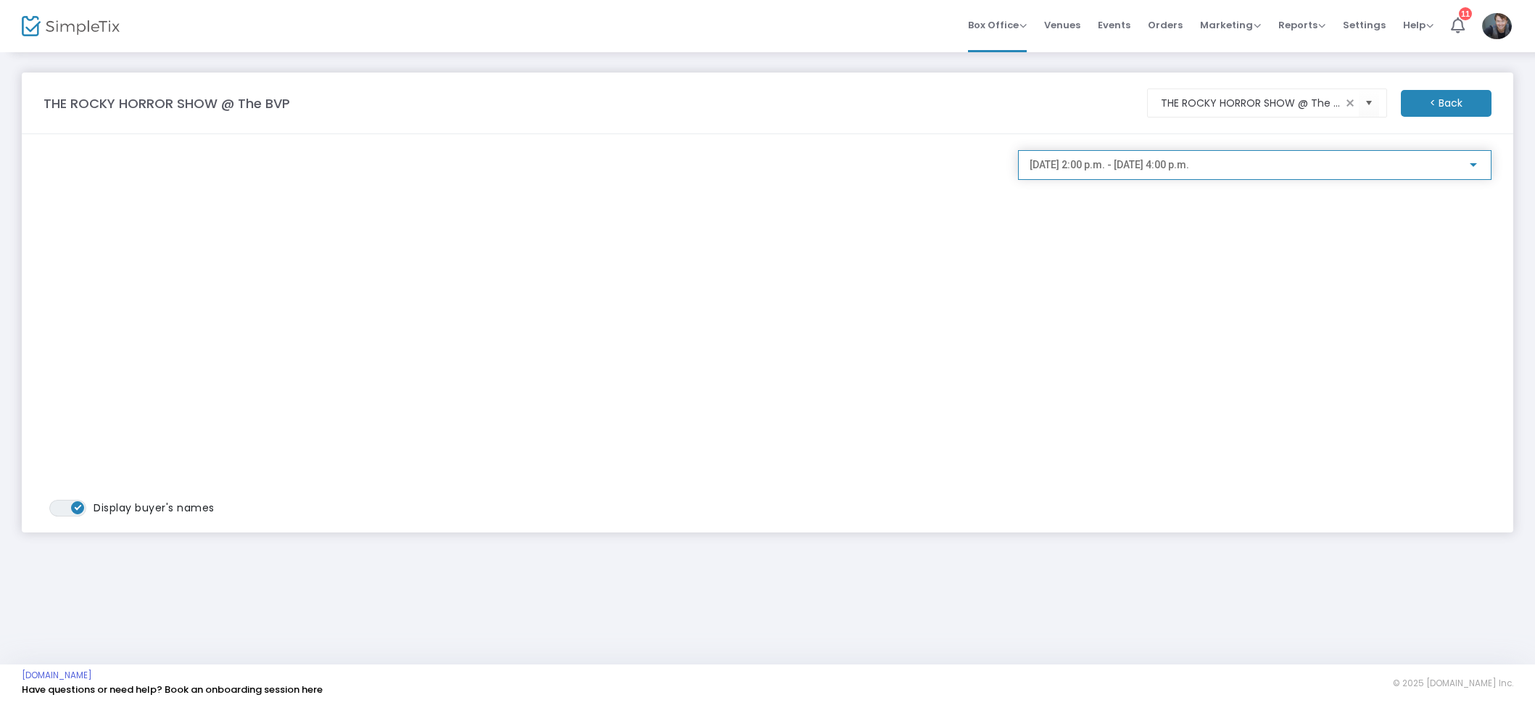
click at [1189, 168] on span "2025-10-22 @ 2:00 p.m. - 2025-10-22 @ 4:00 p.m." at bounding box center [1108, 165] width 159 height 12
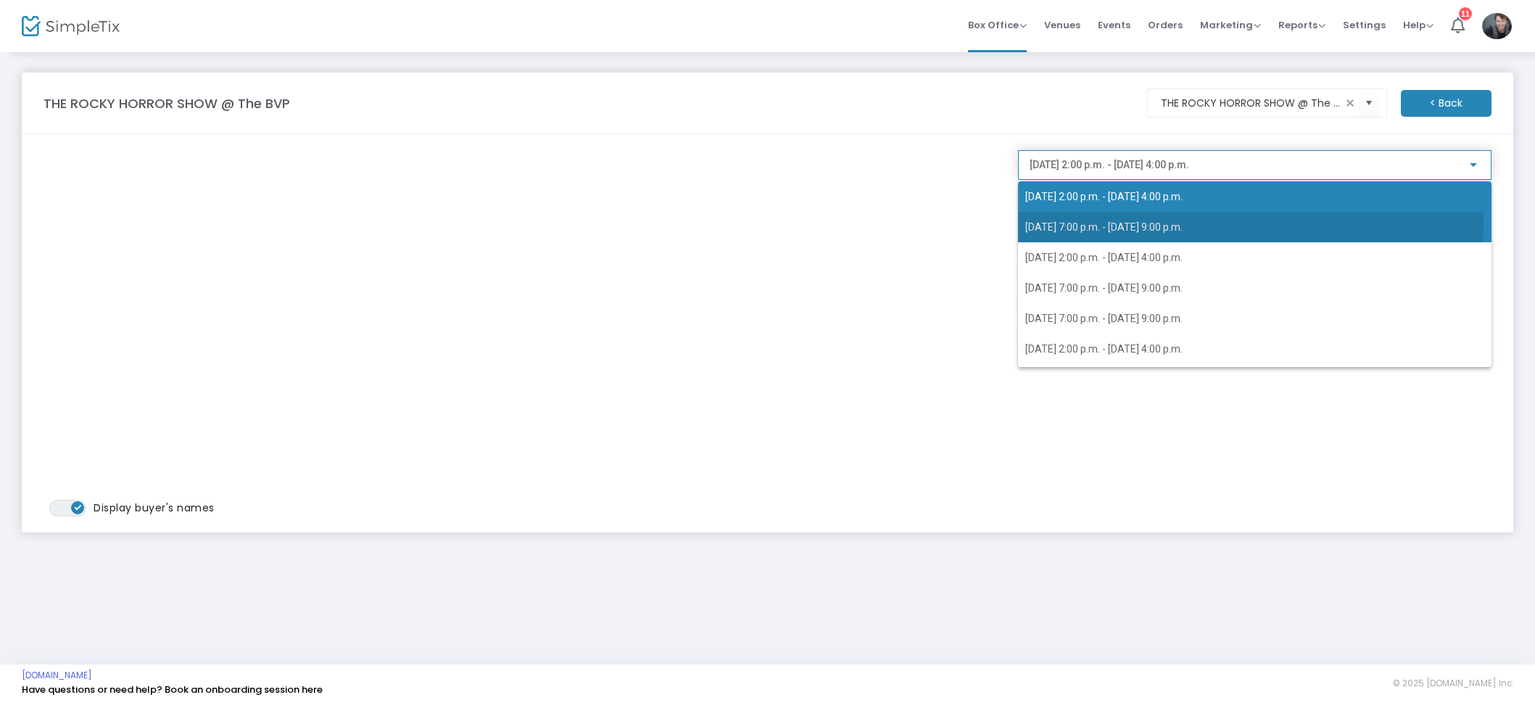
click at [1184, 219] on span "2025-10-22 @ 7:00 p.m. - 2025-10-22 @ 9:00 p.m." at bounding box center [1254, 227] width 459 height 30
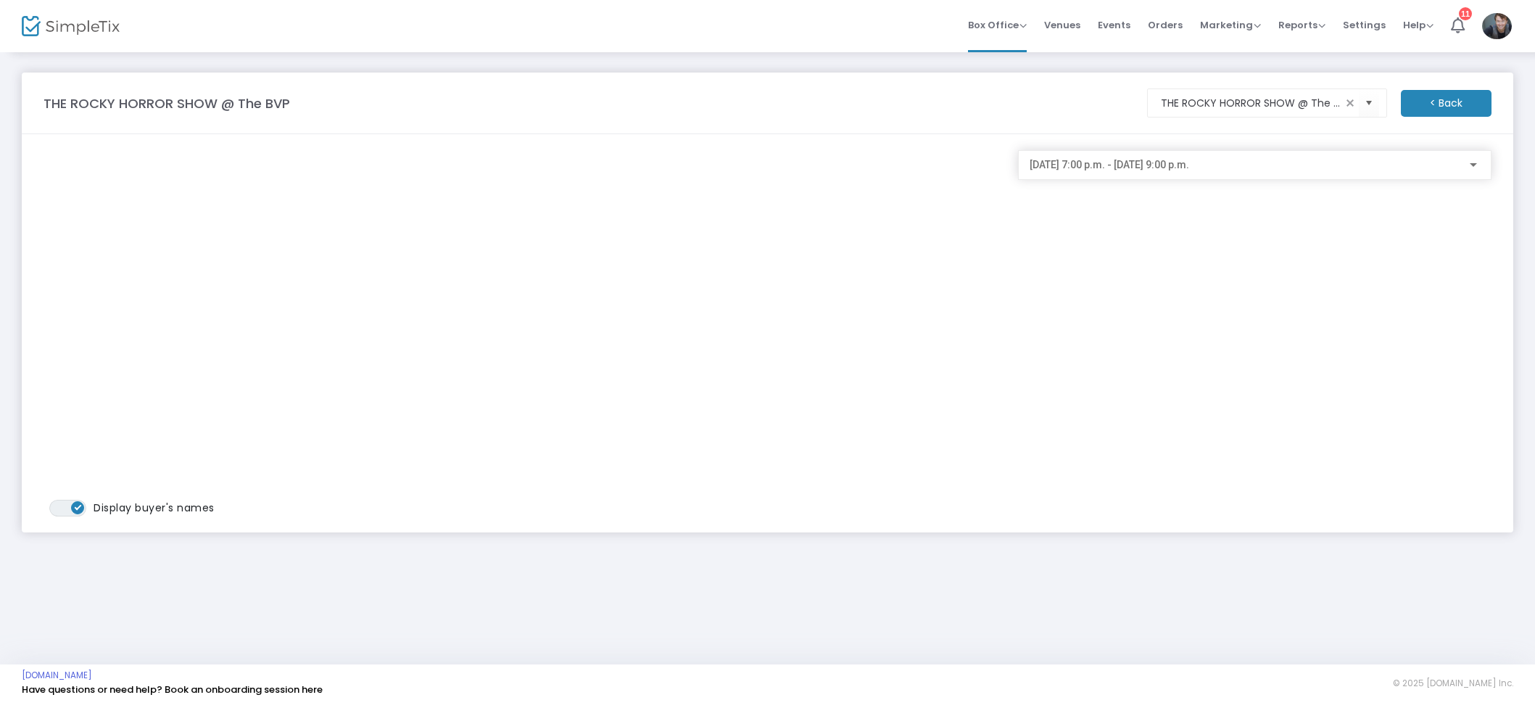
click at [1200, 179] on div "2025-10-22 @ 7:00 p.m. - 2025-10-22 @ 9:00 p.m." at bounding box center [1254, 165] width 473 height 30
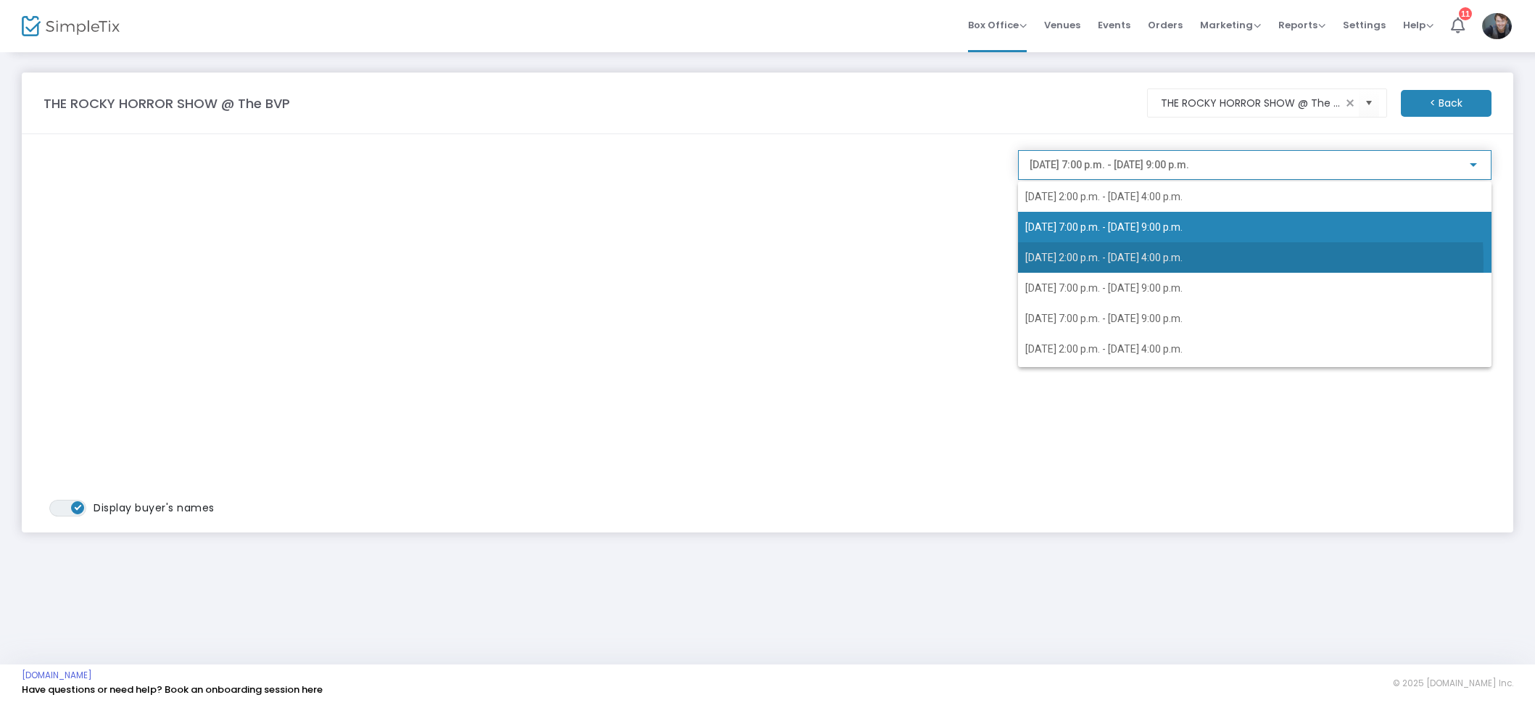
click at [1158, 262] on span "2025-10-23 @ 2:00 p.m. - 2025-10-23 @ 4:00 p.m." at bounding box center [1103, 258] width 157 height 12
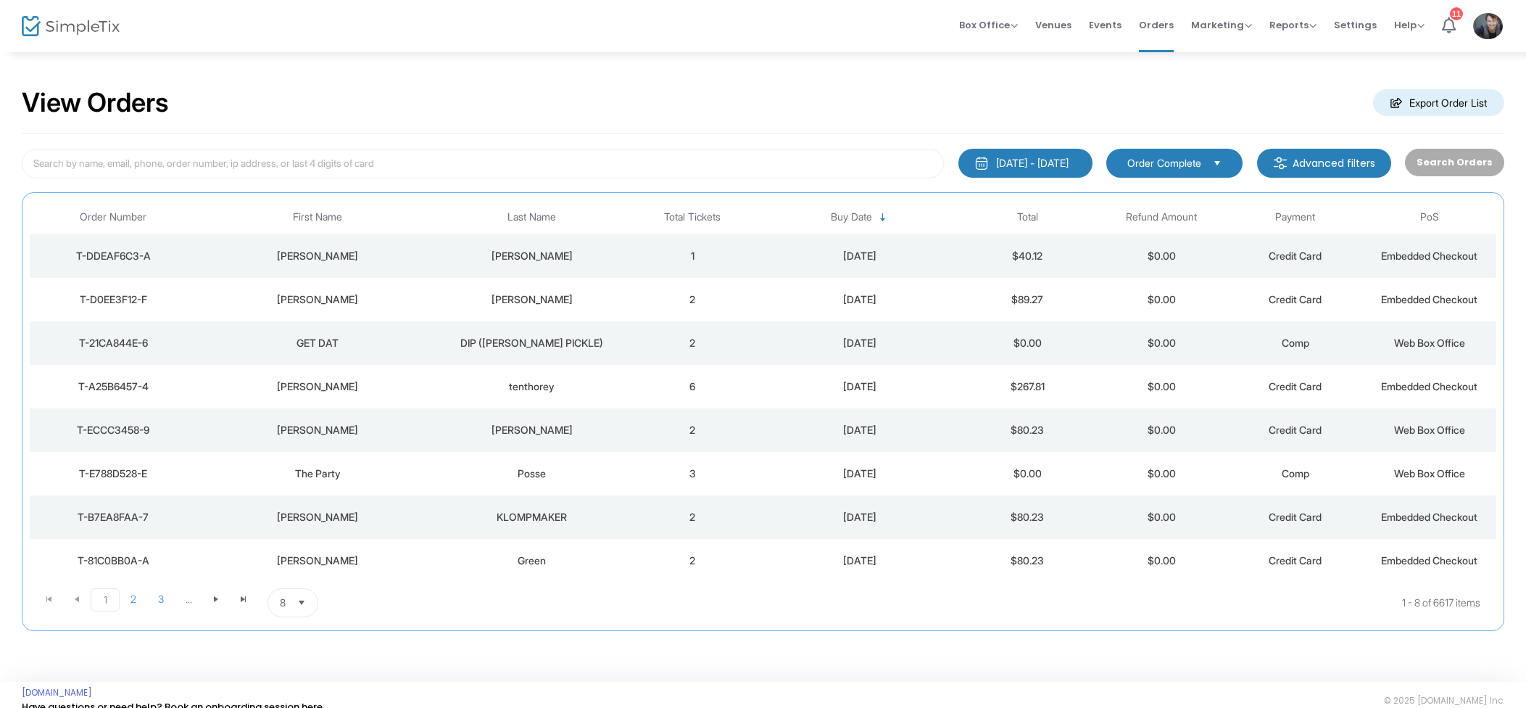
click at [615, 307] on td "[PERSON_NAME]" at bounding box center [532, 299] width 188 height 43
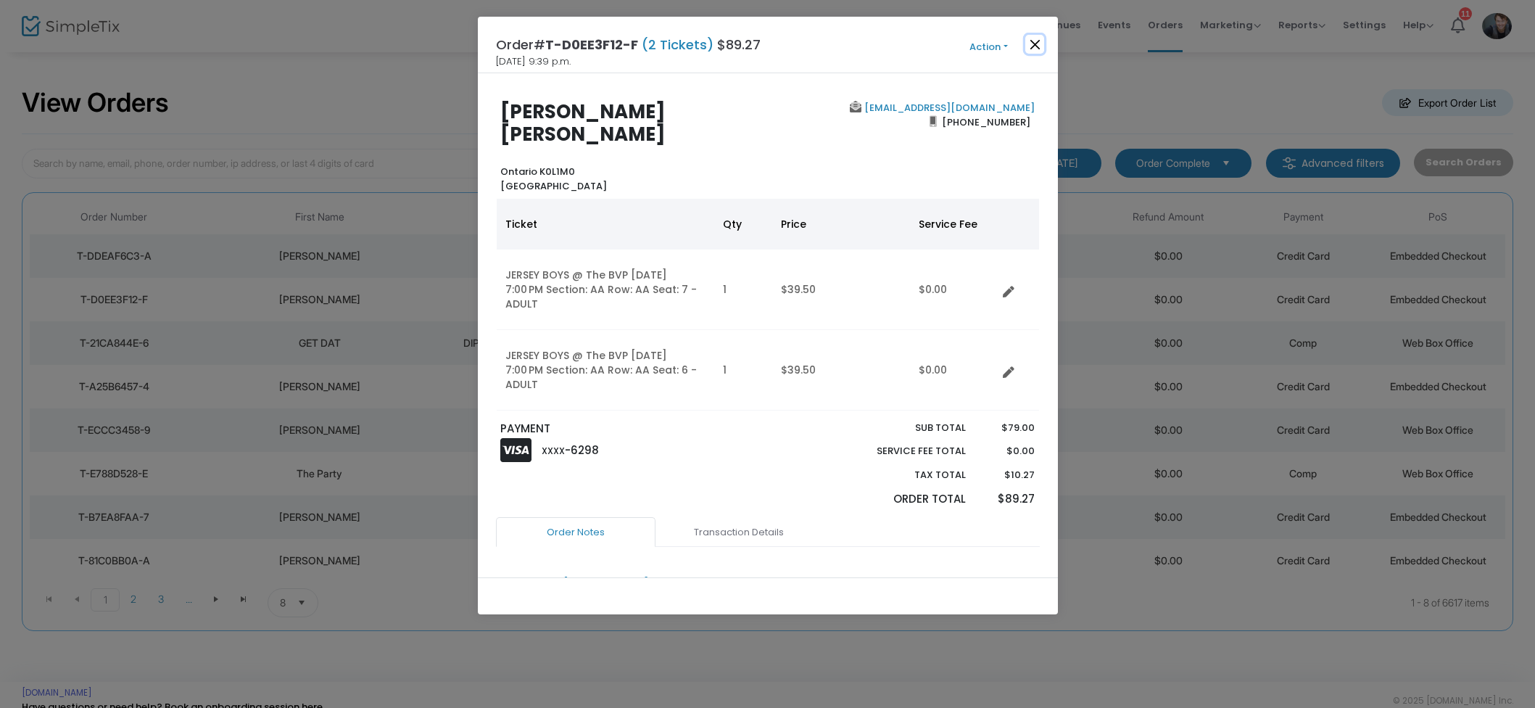
click at [1043, 43] on button "Close" at bounding box center [1034, 44] width 19 height 19
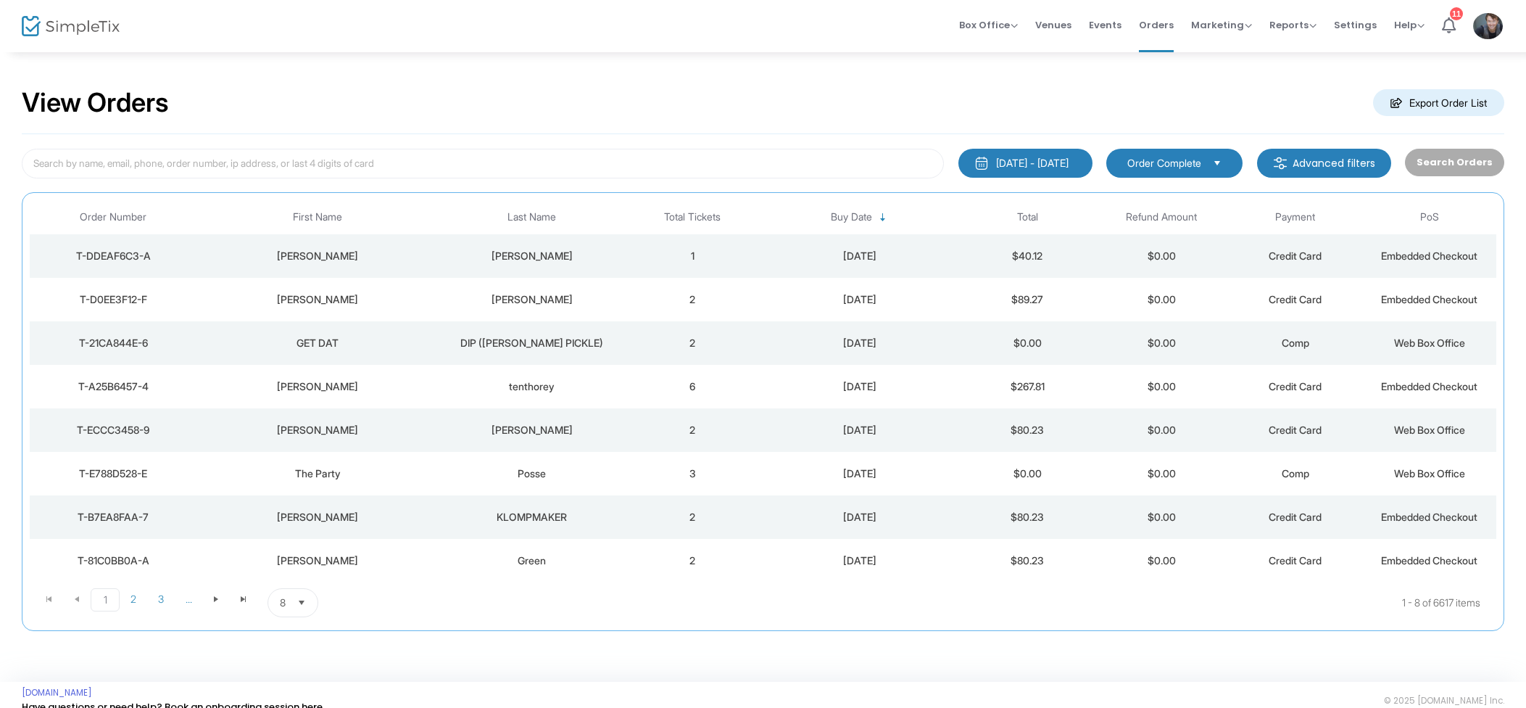
click at [642, 241] on td "1" at bounding box center [693, 255] width 134 height 43
